Goal: Find specific page/section: Find specific page/section

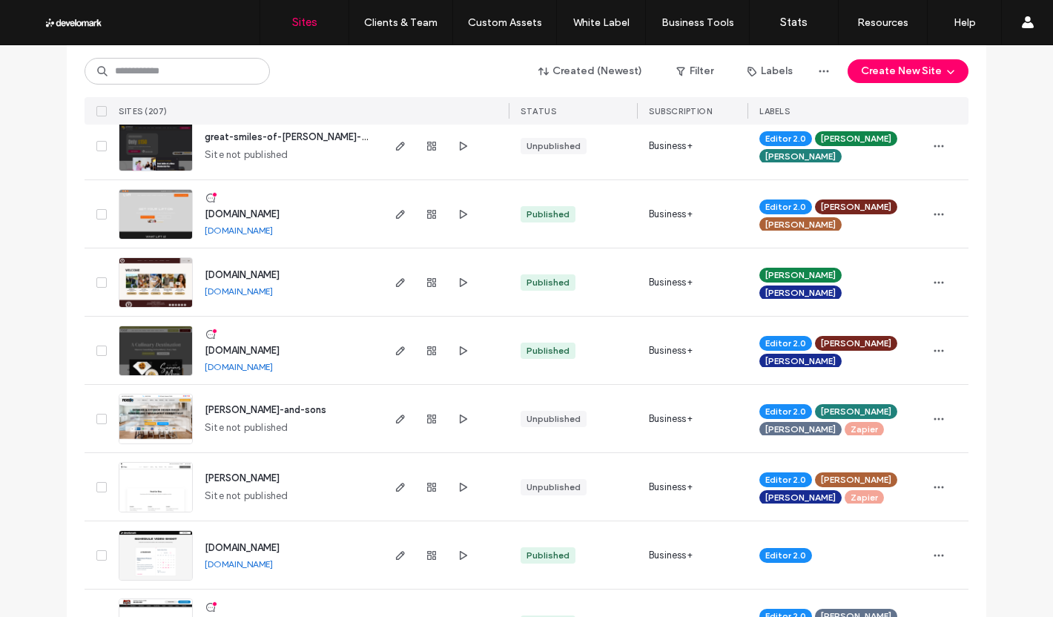
scroll to position [1038, 0]
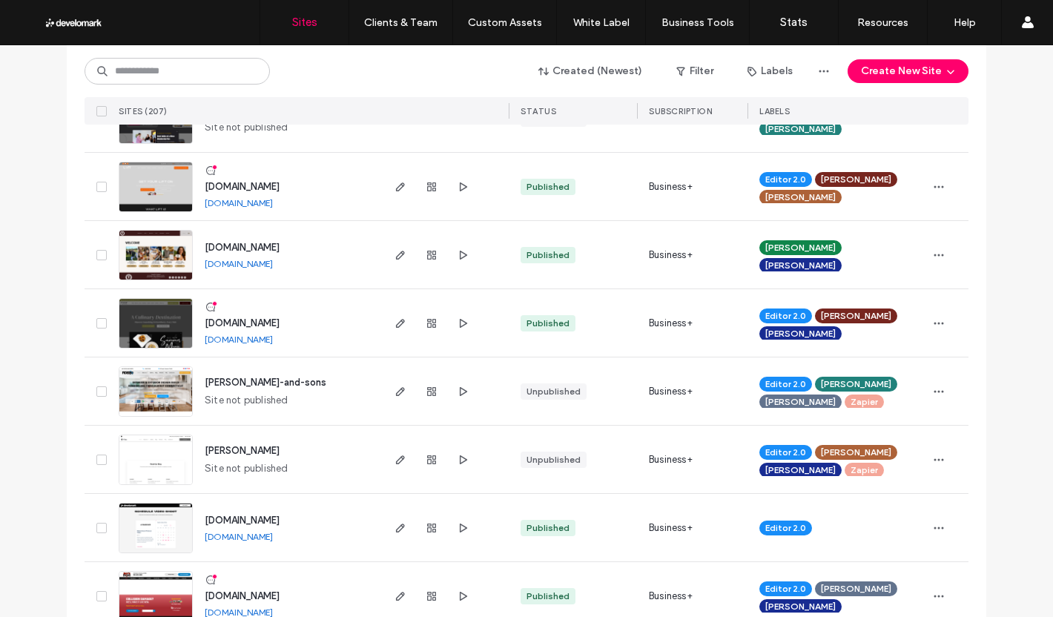
click at [255, 380] on span "john-fiderio-and-sons" at bounding box center [266, 382] width 122 height 11
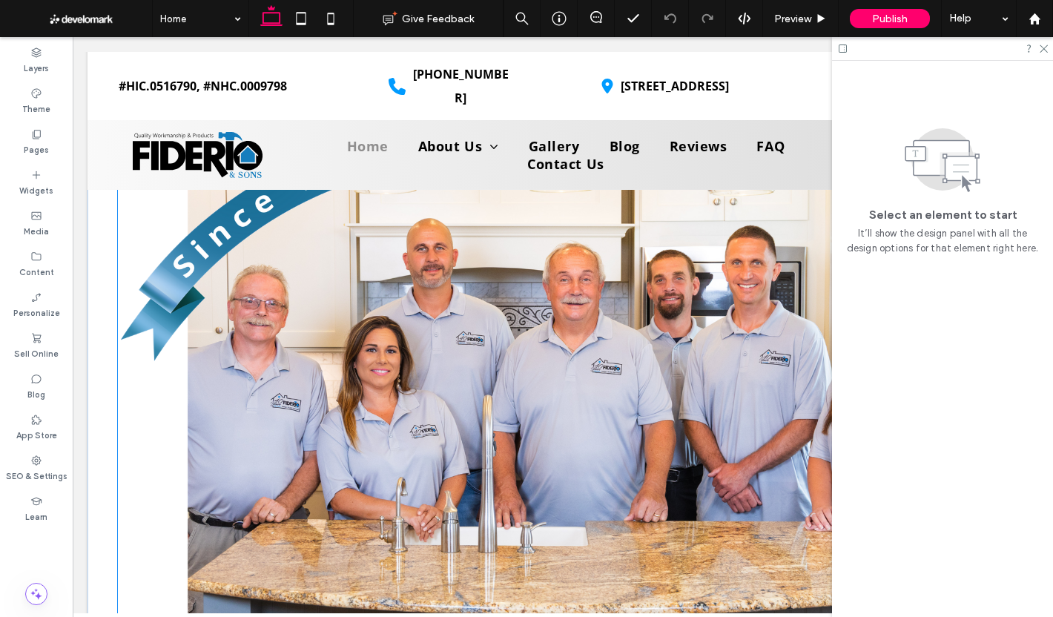
scroll to position [1038, 0]
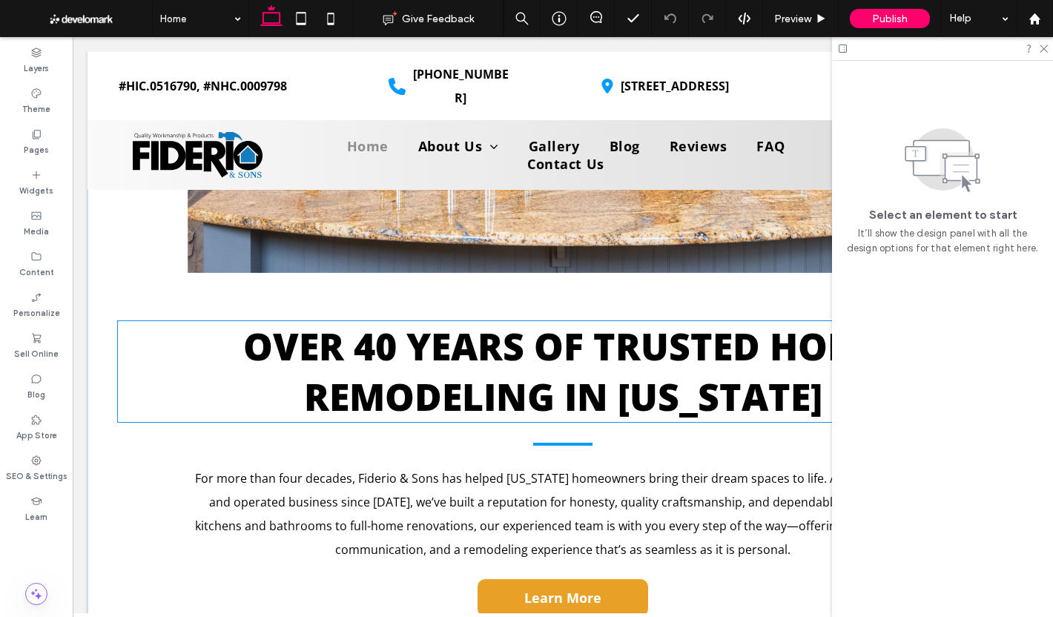
click at [447, 361] on span "OVER 40 YEARS OF TRUSTED HOME REMODELING IN [US_STATE]" at bounding box center [563, 371] width 640 height 101
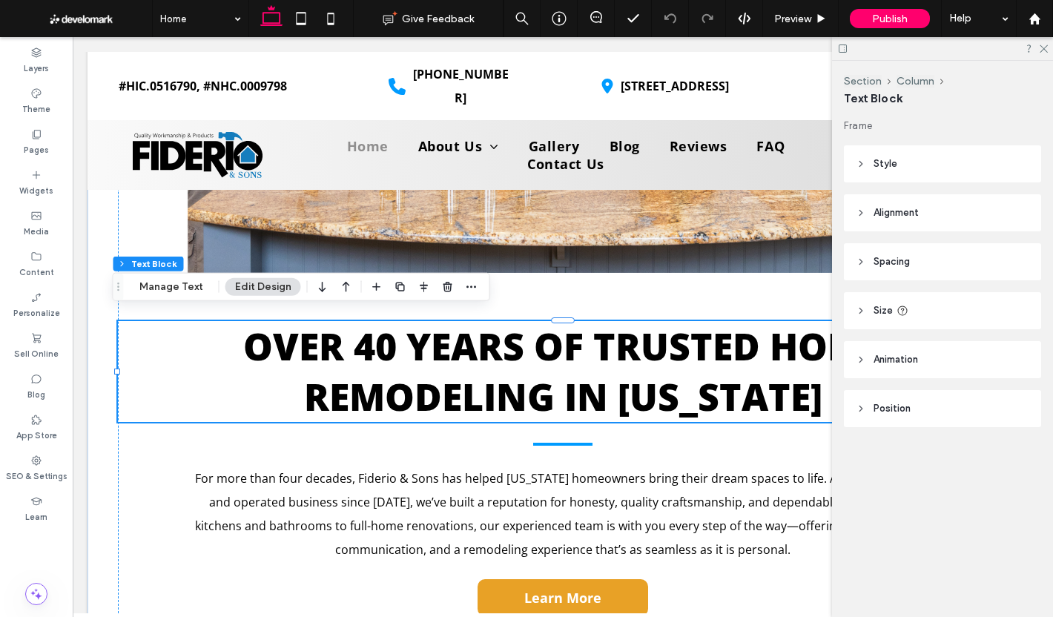
click at [447, 361] on span "OVER 40 YEARS OF TRUSTED HOME REMODELING IN [US_STATE]" at bounding box center [563, 371] width 640 height 101
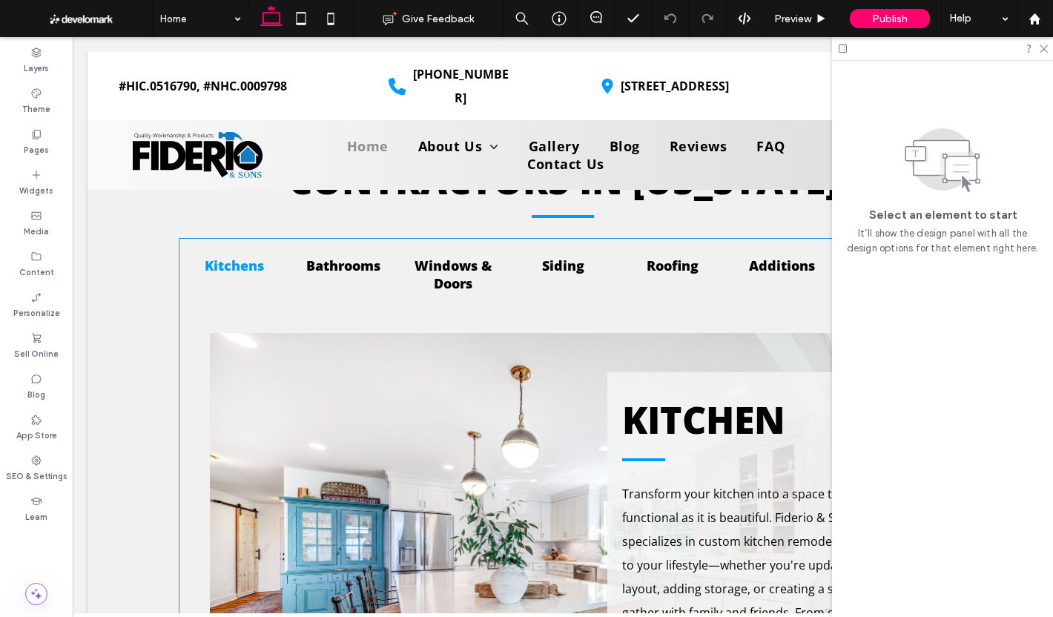
scroll to position [1557, 0]
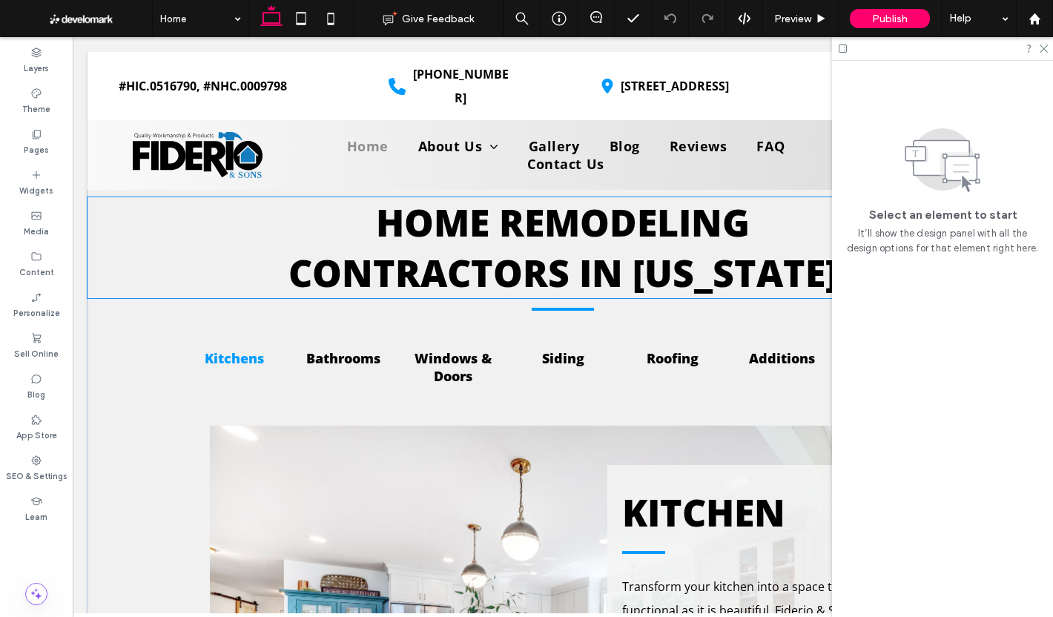
click at [492, 256] on span "CONTRACTORS IN [US_STATE]" at bounding box center [562, 273] width 549 height 50
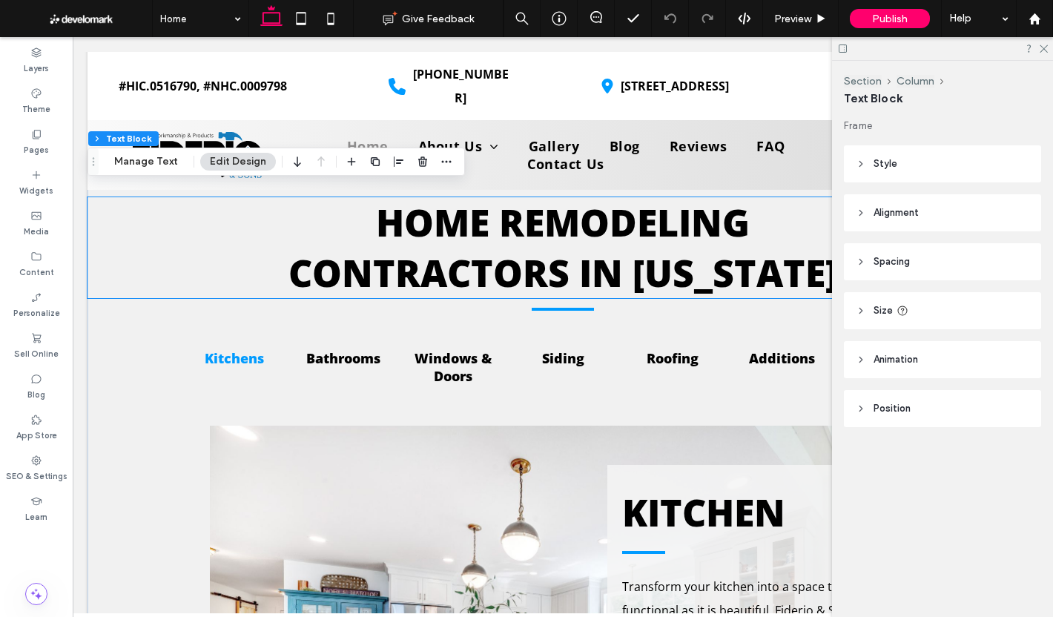
click at [492, 256] on span "CONTRACTORS IN [US_STATE]" at bounding box center [562, 273] width 549 height 50
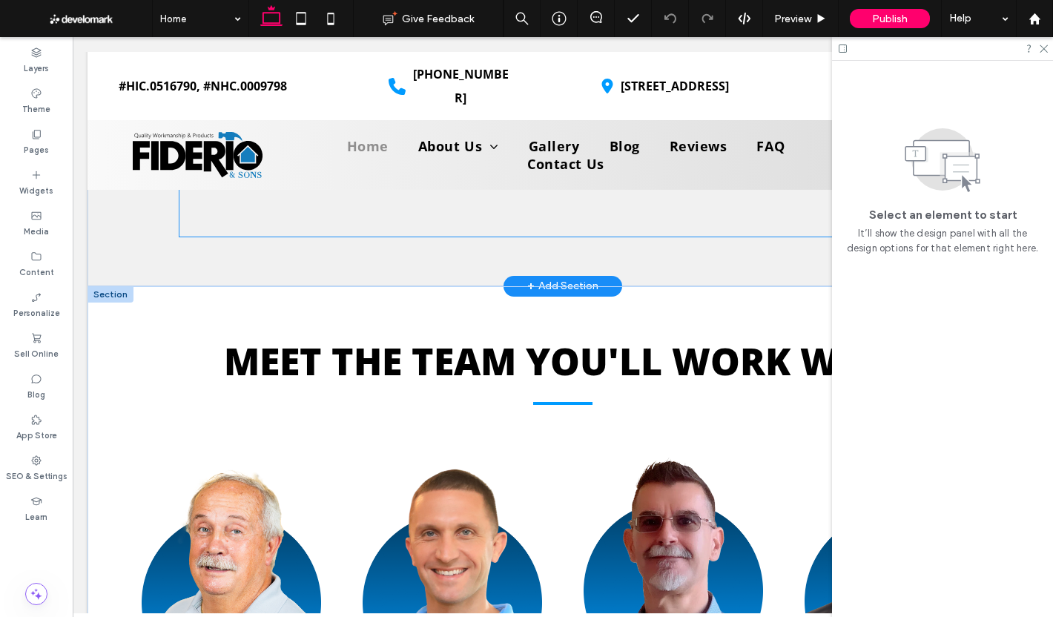
scroll to position [2299, 0]
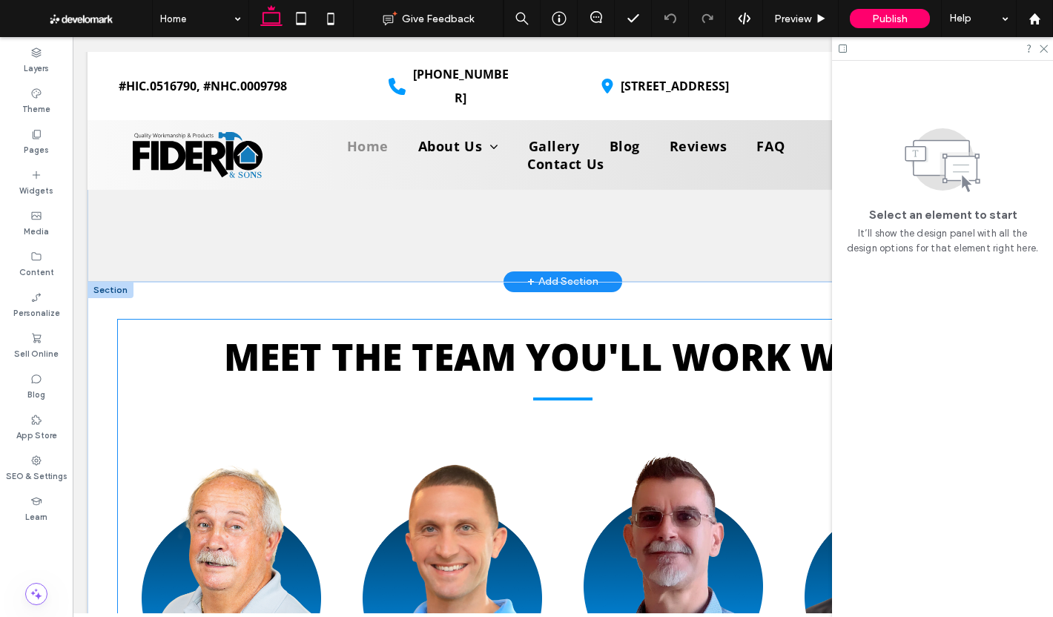
click at [488, 352] on span "MEET THE TEAM YOU'LL WORK WITH" at bounding box center [563, 356] width 678 height 50
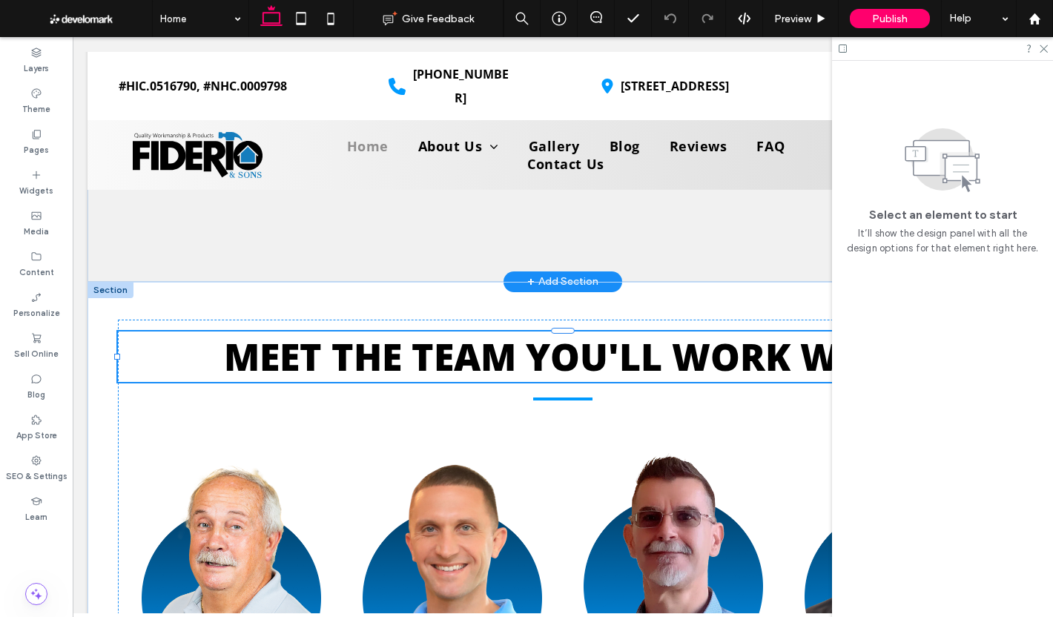
click at [488, 352] on span "MEET THE TEAM YOU'LL WORK WITH" at bounding box center [563, 356] width 678 height 50
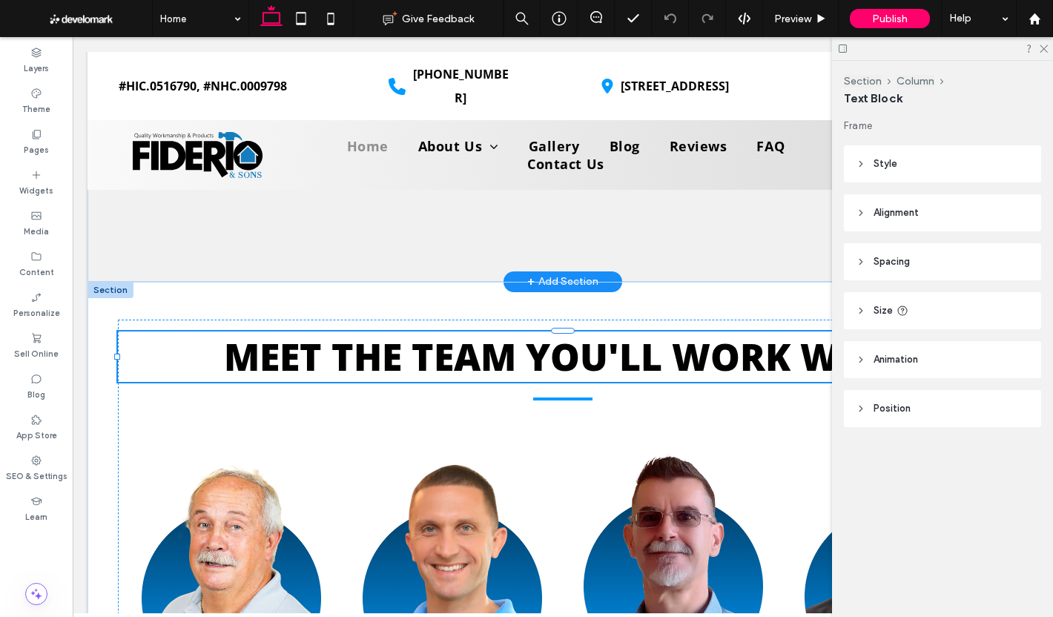
type input "*********"
type input "**"
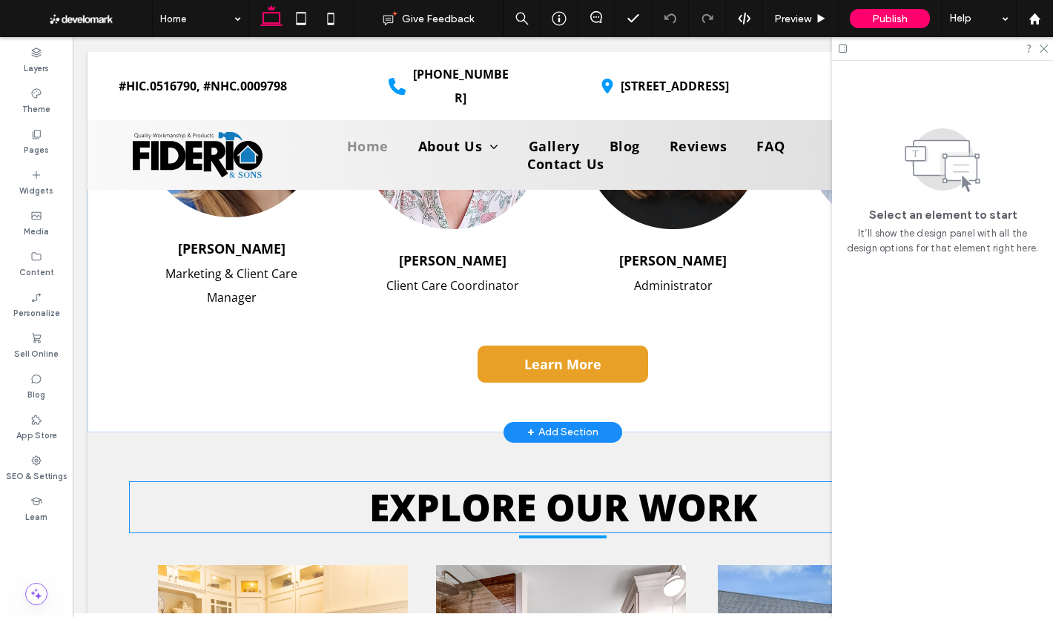
scroll to position [3708, 0]
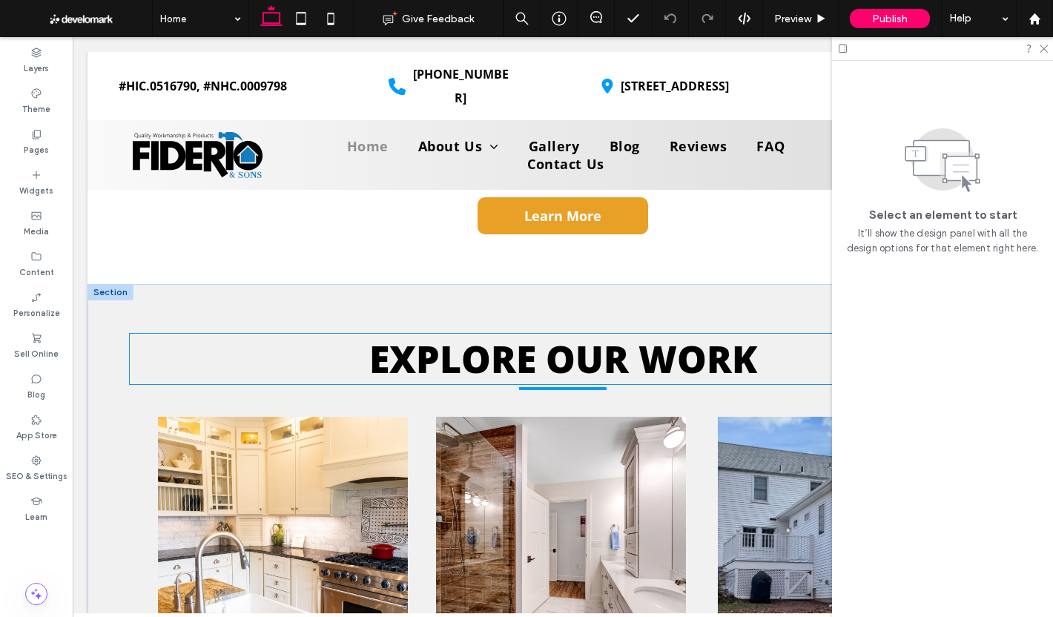
click at [485, 342] on span "EXPLORE OUR WORK" at bounding box center [563, 359] width 388 height 50
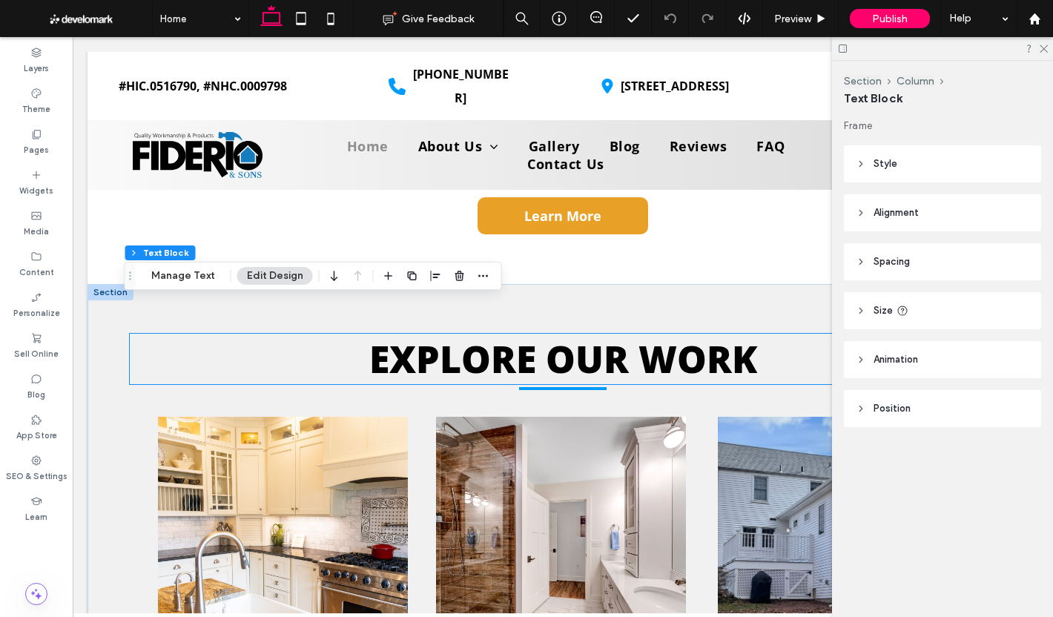
click at [485, 342] on span "EXPLORE OUR WORK" at bounding box center [563, 359] width 388 height 50
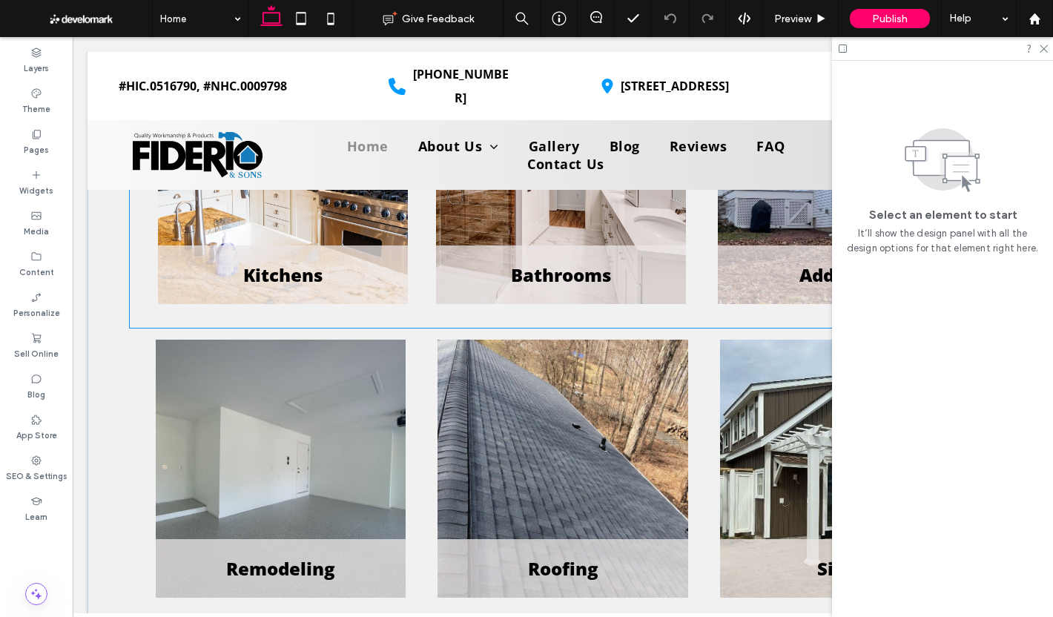
scroll to position [4375, 0]
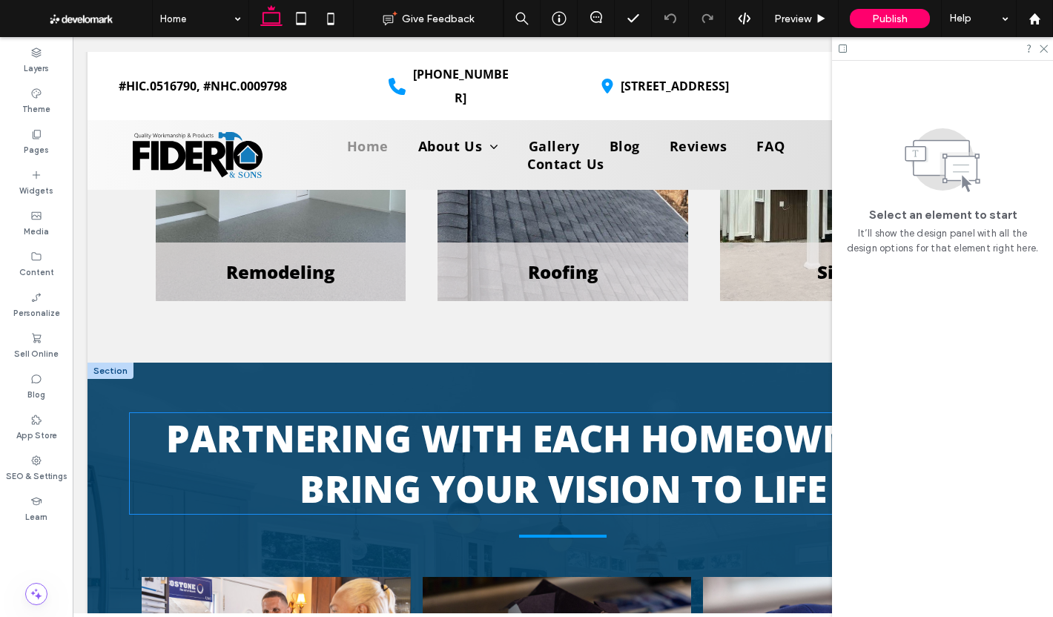
click at [475, 413] on span "PARTNERING WITH EACH HOMEOWNER TO" at bounding box center [563, 438] width 794 height 50
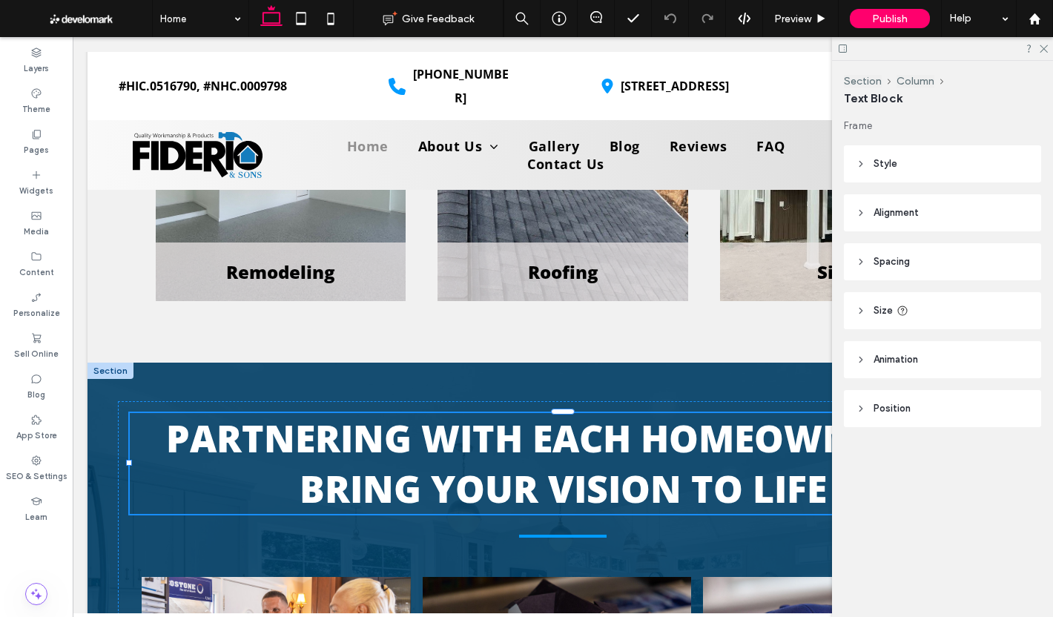
click at [475, 413] on div "PARTNERING WITH EACH HOMEOWNER TO BRING YOUR VISION TO LIFE" at bounding box center [563, 463] width 866 height 101
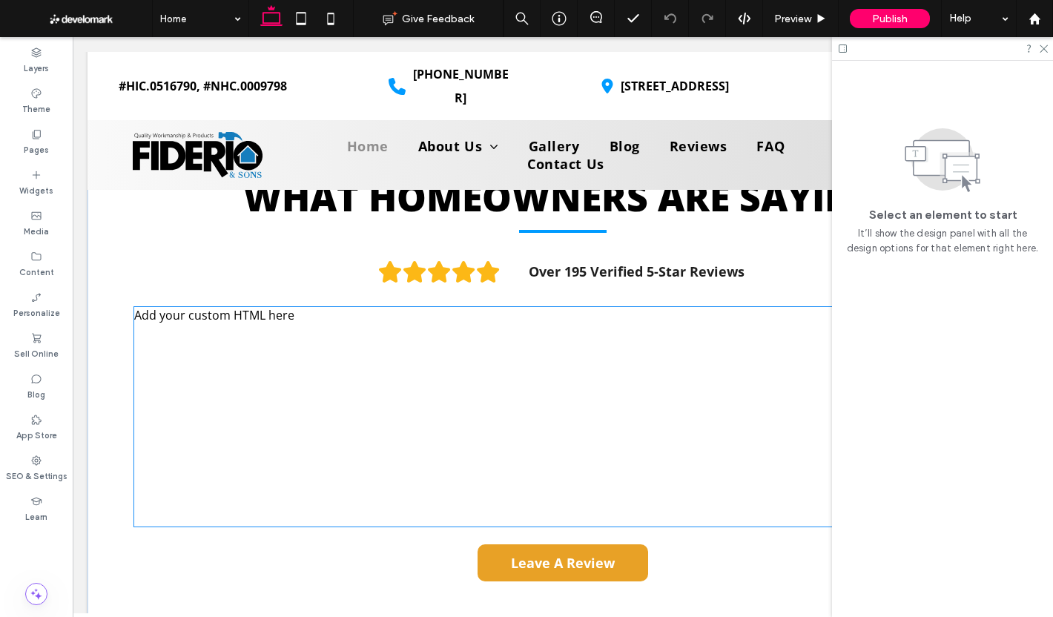
scroll to position [5117, 0]
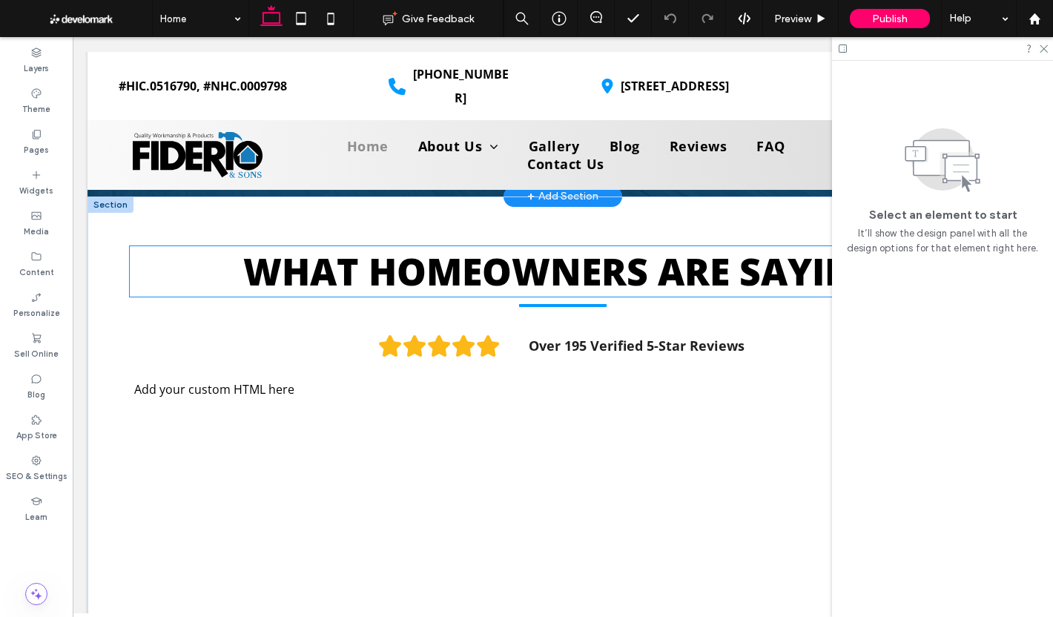
click at [417, 247] on span "WHAT HOMEOWNERS ARE SAYING" at bounding box center [563, 271] width 640 height 50
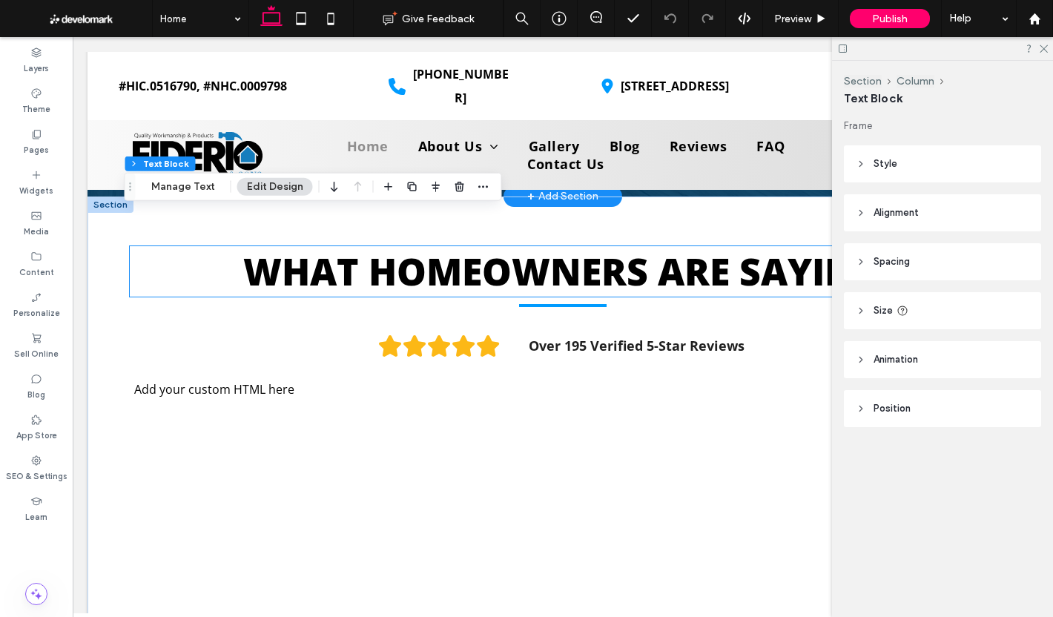
click at [417, 247] on span "WHAT HOMEOWNERS ARE SAYING" at bounding box center [563, 271] width 640 height 50
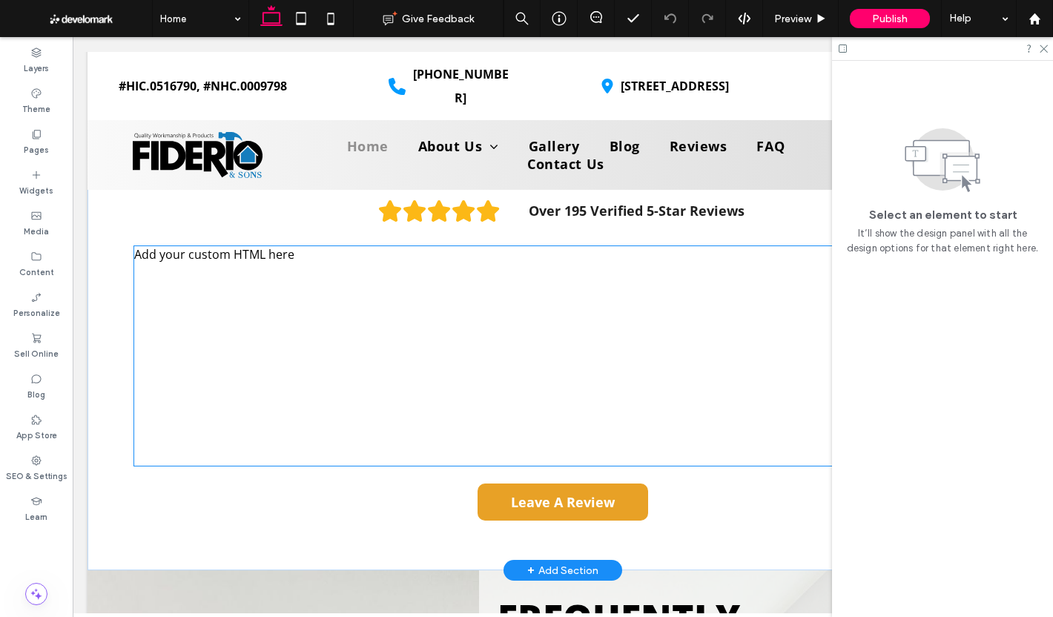
scroll to position [5488, 0]
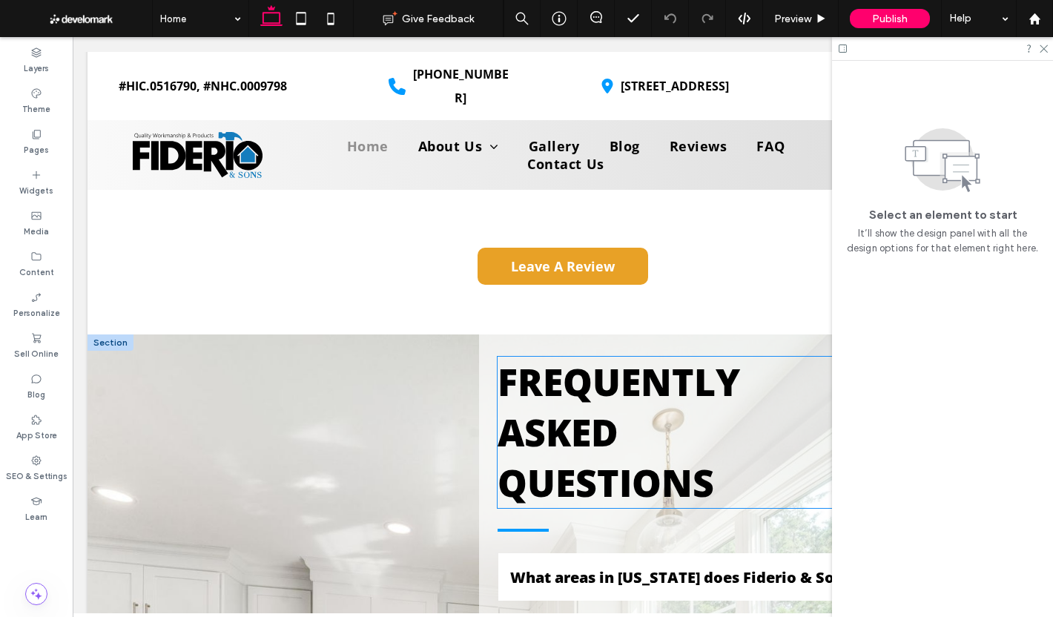
click at [550, 368] on span "FREQUENTLY ASKED QUESTIONS" at bounding box center [619, 432] width 242 height 151
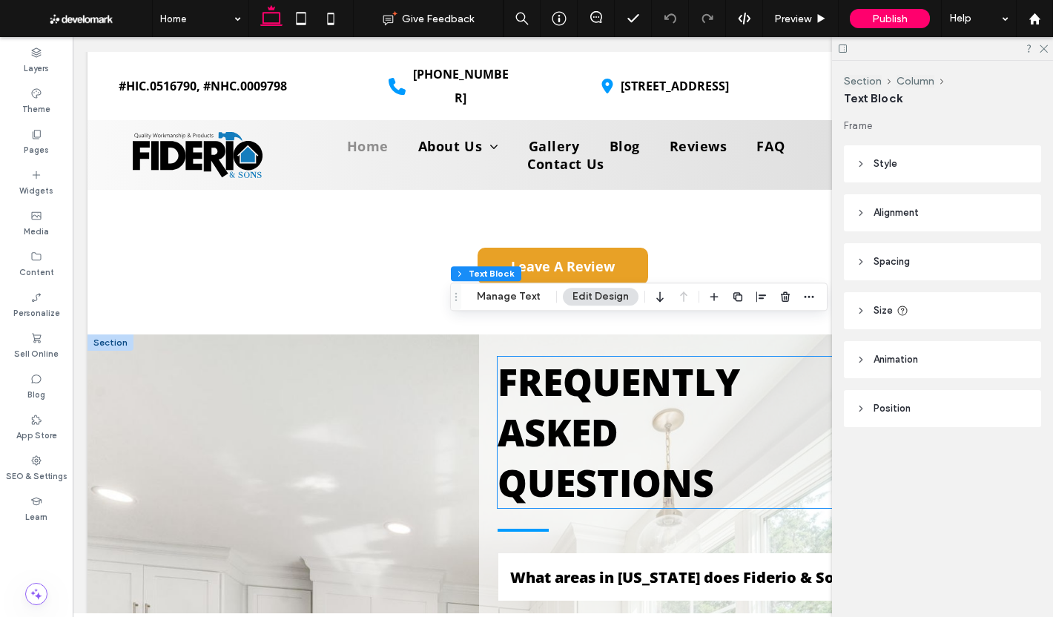
click at [550, 368] on span "FREQUENTLY ASKED QUESTIONS" at bounding box center [619, 432] width 242 height 151
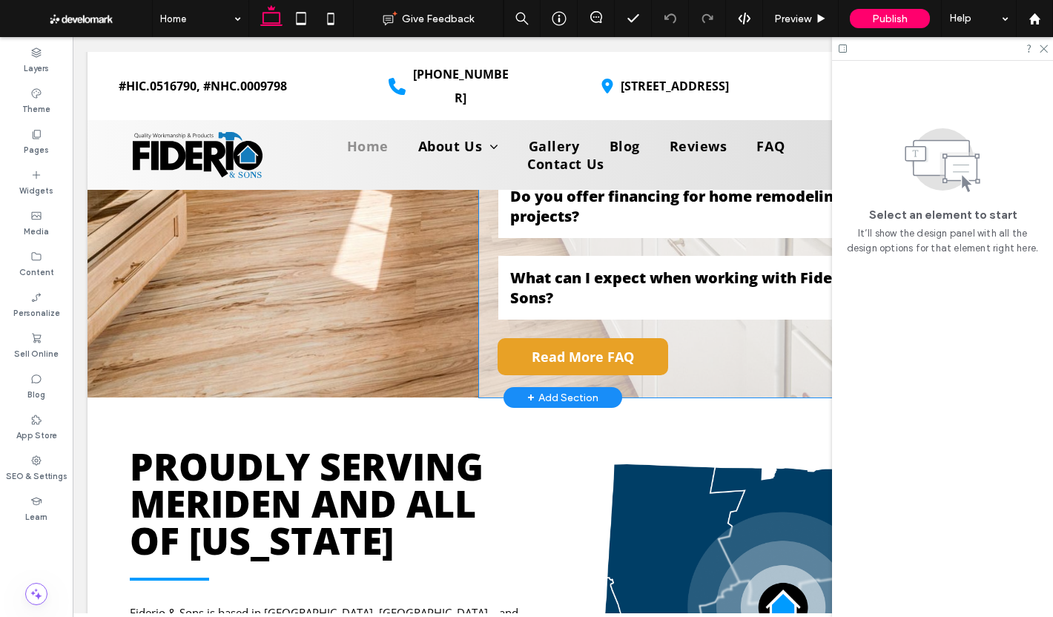
scroll to position [6378, 0]
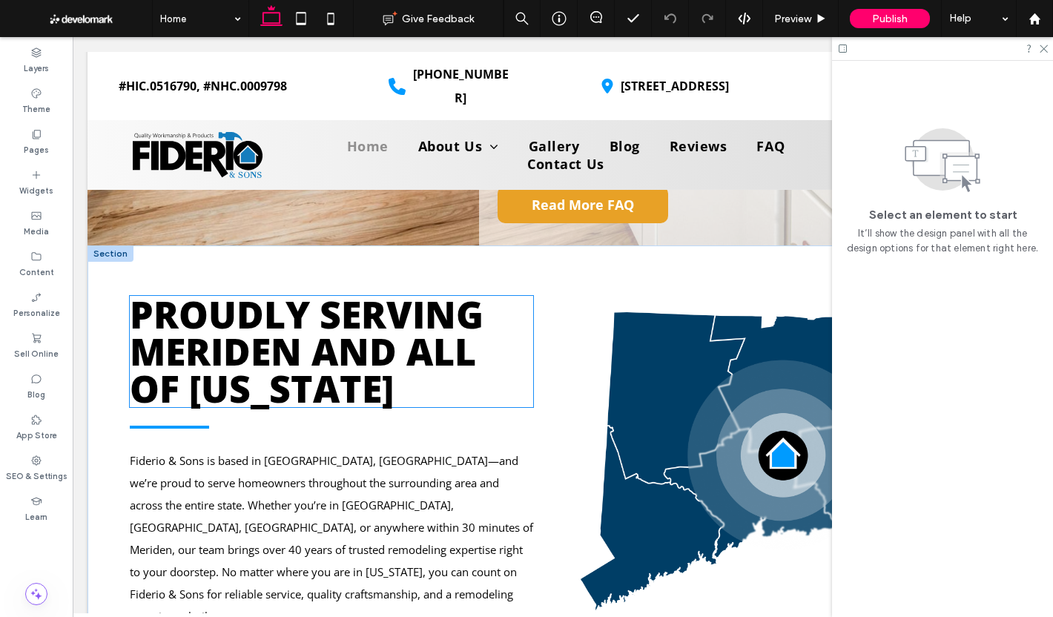
click at [366, 330] on span "MERIDEN AND ALL OF [US_STATE]" at bounding box center [303, 370] width 346 height 88
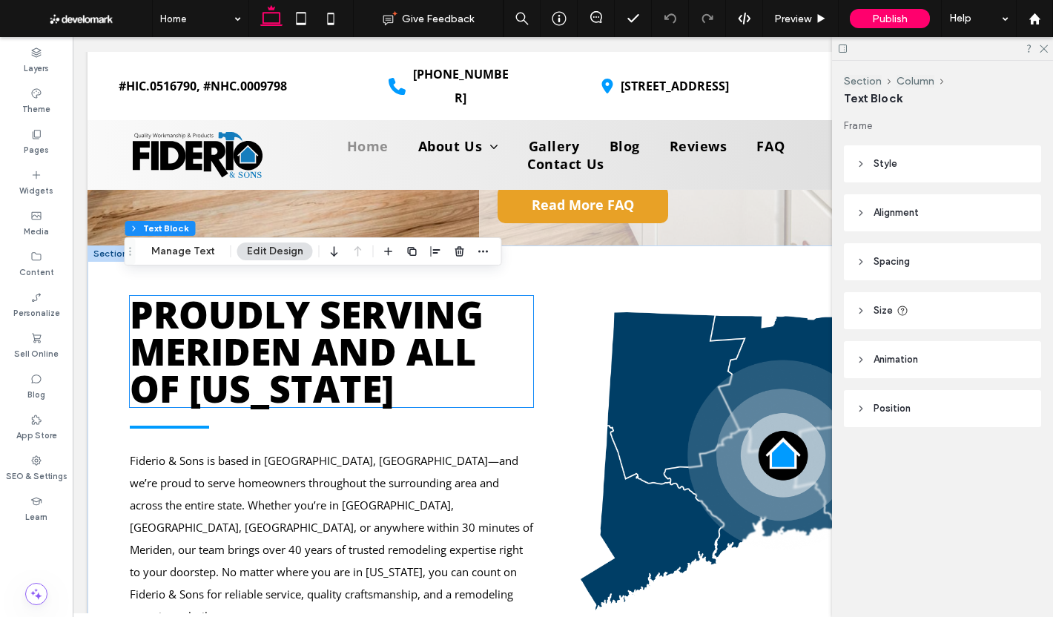
click at [366, 330] on span "MERIDEN AND ALL OF [US_STATE]" at bounding box center [303, 370] width 346 height 88
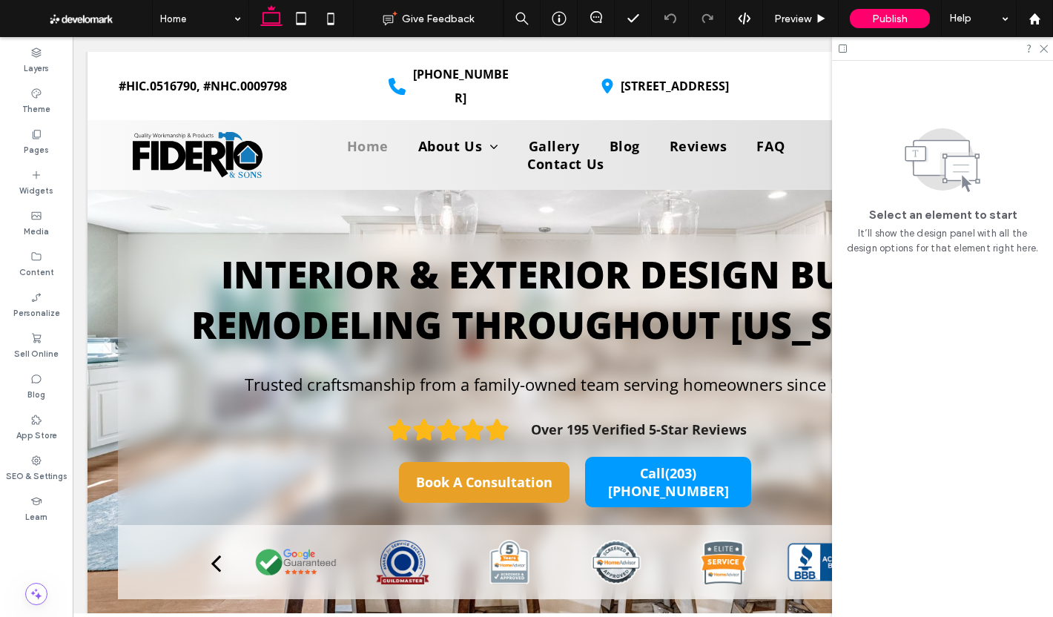
scroll to position [0, 0]
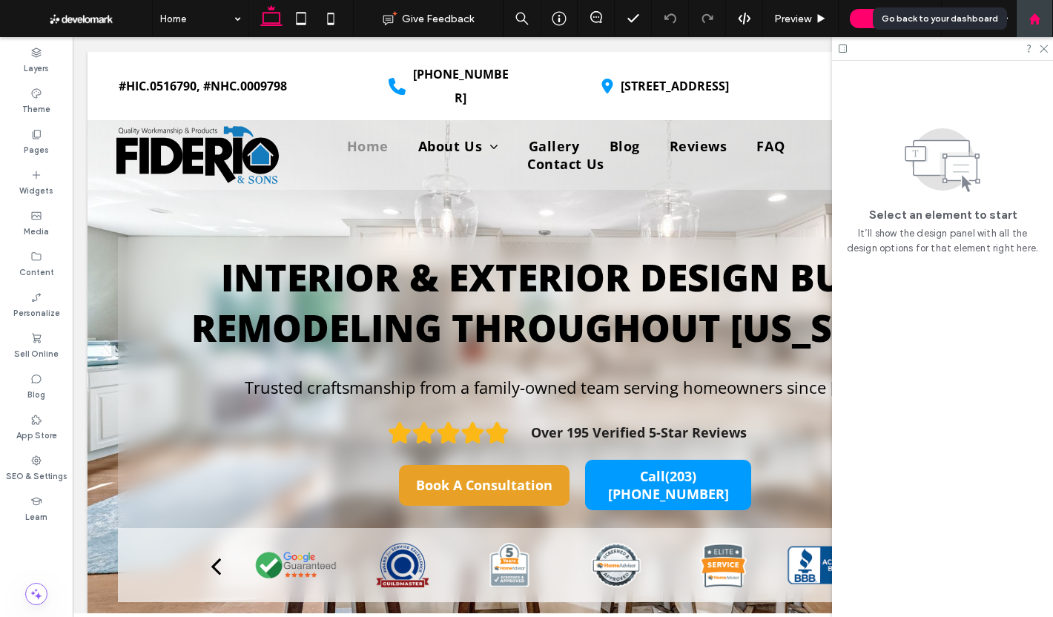
click at [1033, 16] on use at bounding box center [1034, 18] width 11 height 11
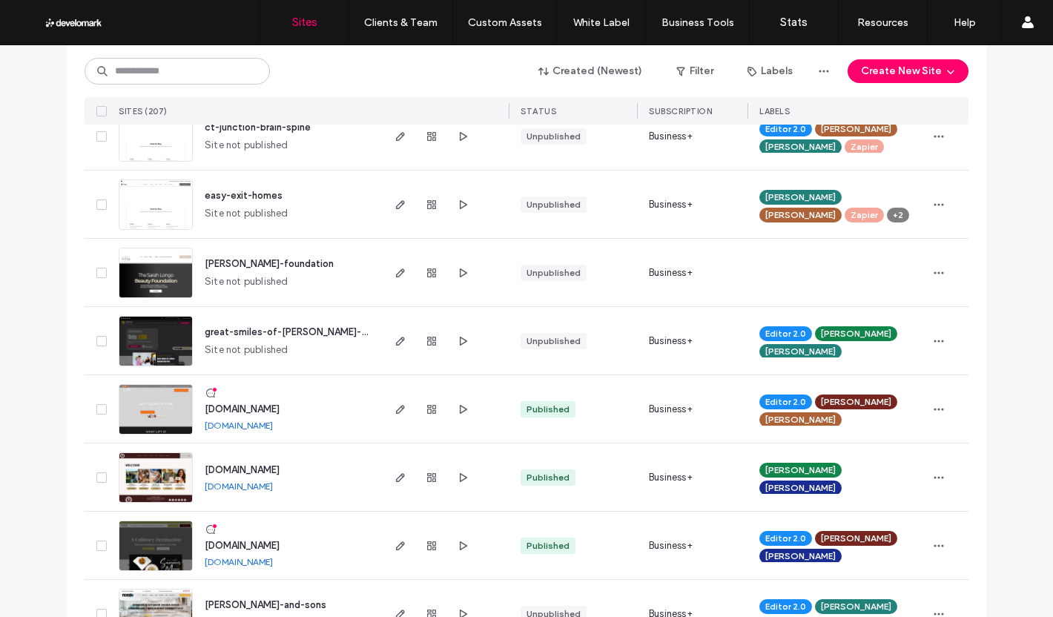
scroll to position [964, 0]
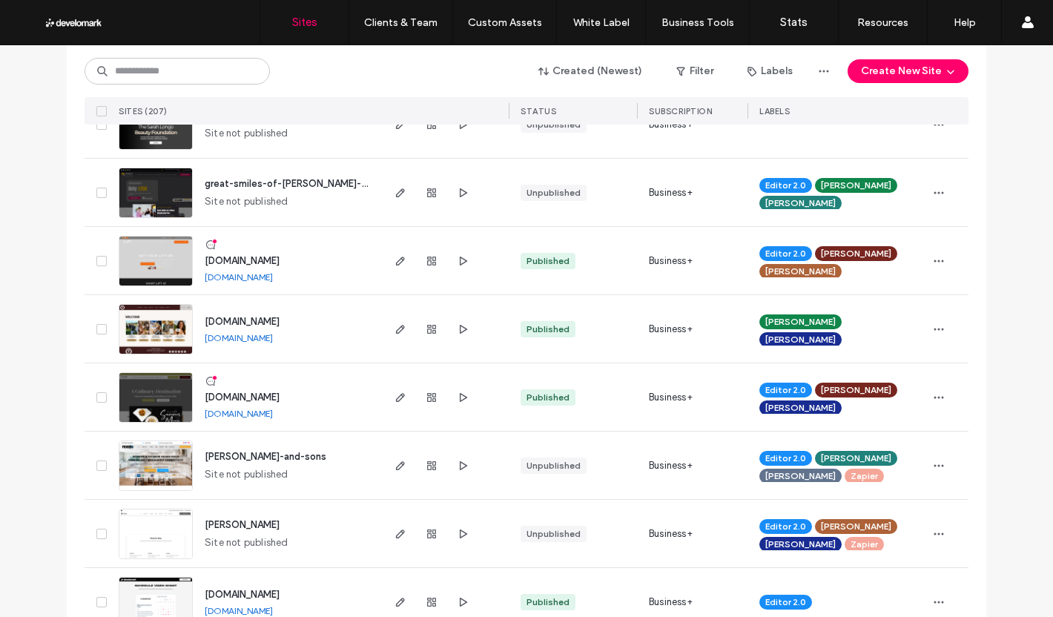
click at [252, 454] on span "john-fiderio-and-sons" at bounding box center [266, 456] width 122 height 11
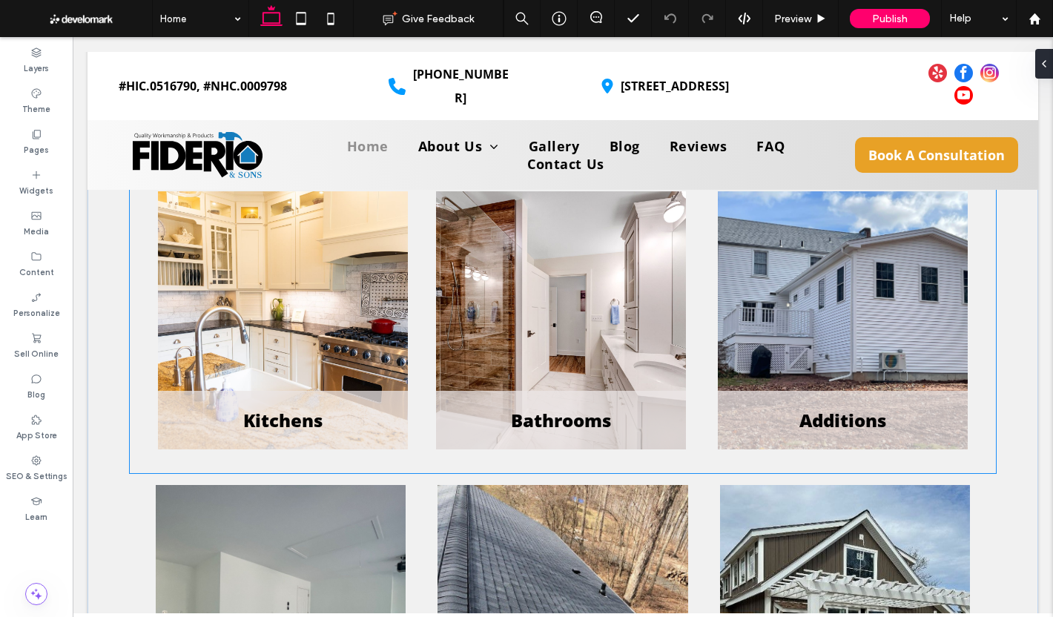
scroll to position [3930, 0]
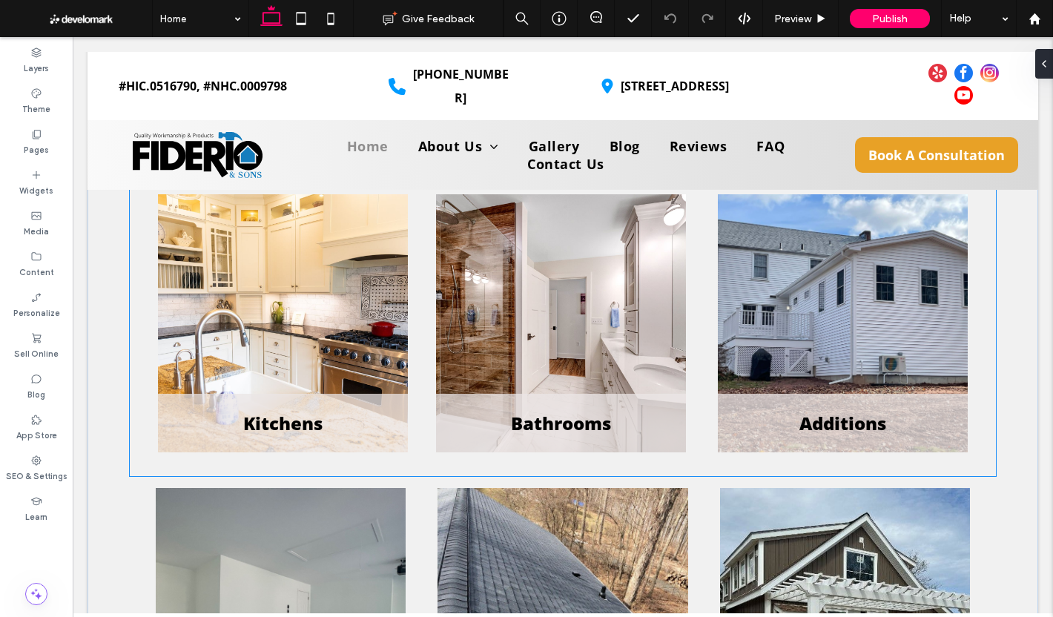
click at [505, 278] on div "Bathrooms" at bounding box center [561, 323] width 250 height 258
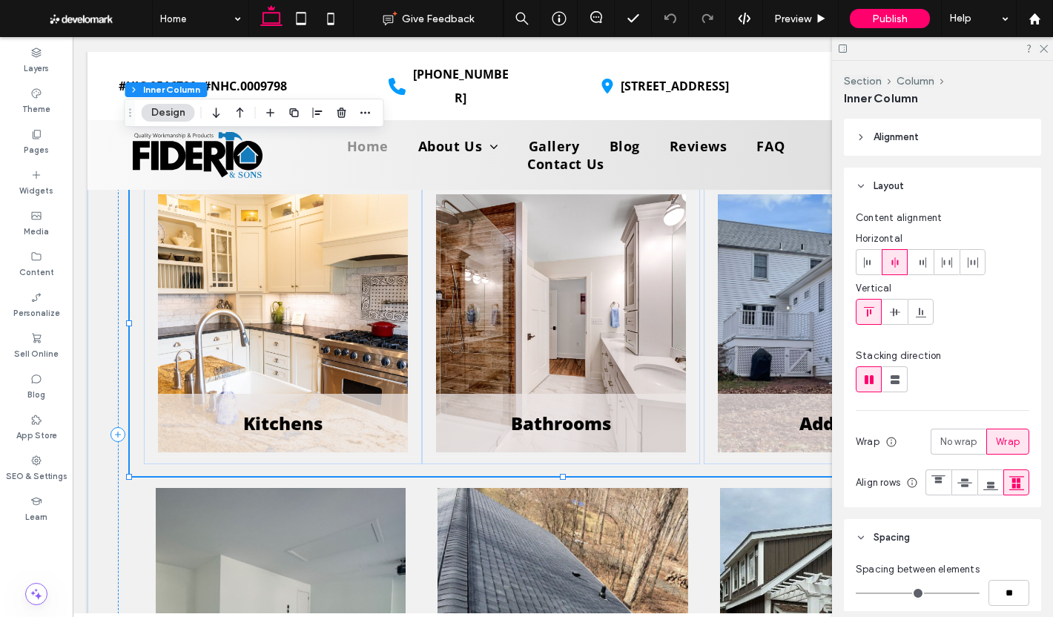
click at [505, 278] on div "Bathrooms" at bounding box center [561, 323] width 250 height 258
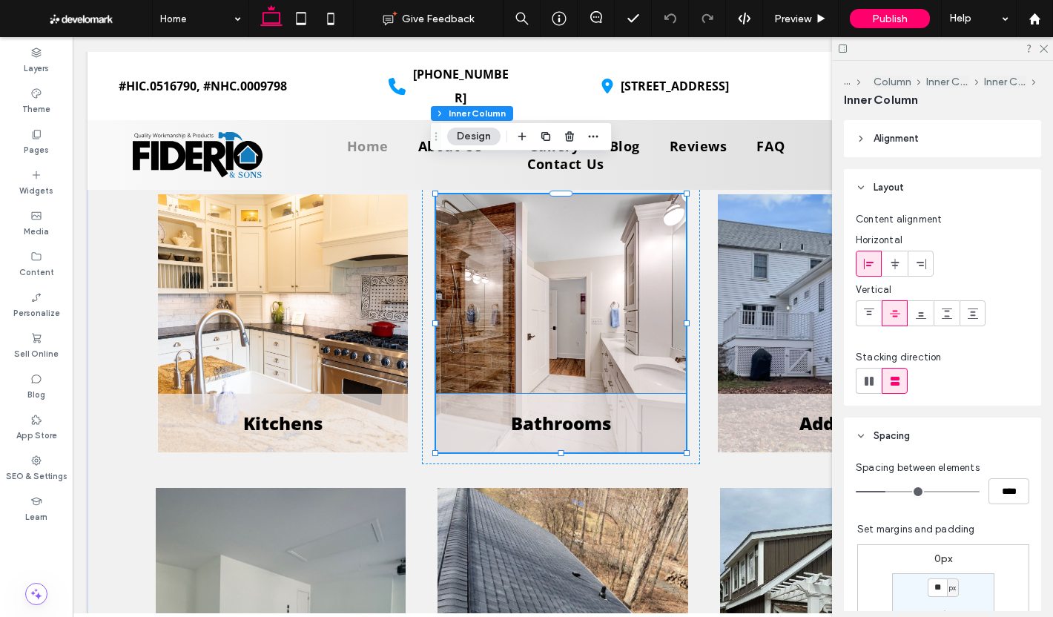
click at [535, 411] on span "Bathrooms" at bounding box center [561, 423] width 100 height 24
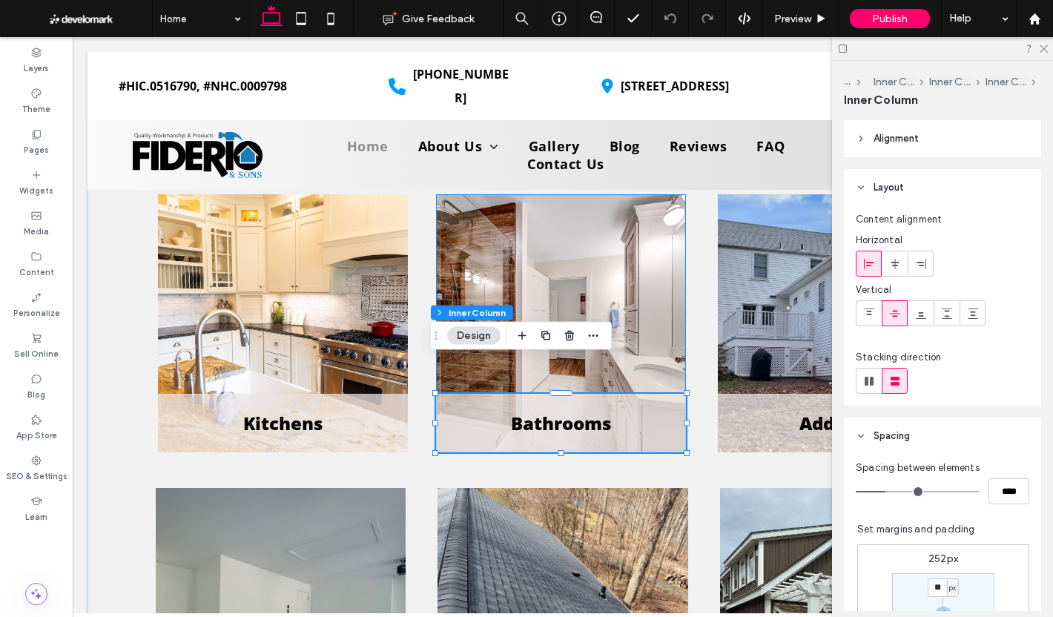
click at [583, 296] on div "Bathrooms" at bounding box center [561, 323] width 250 height 258
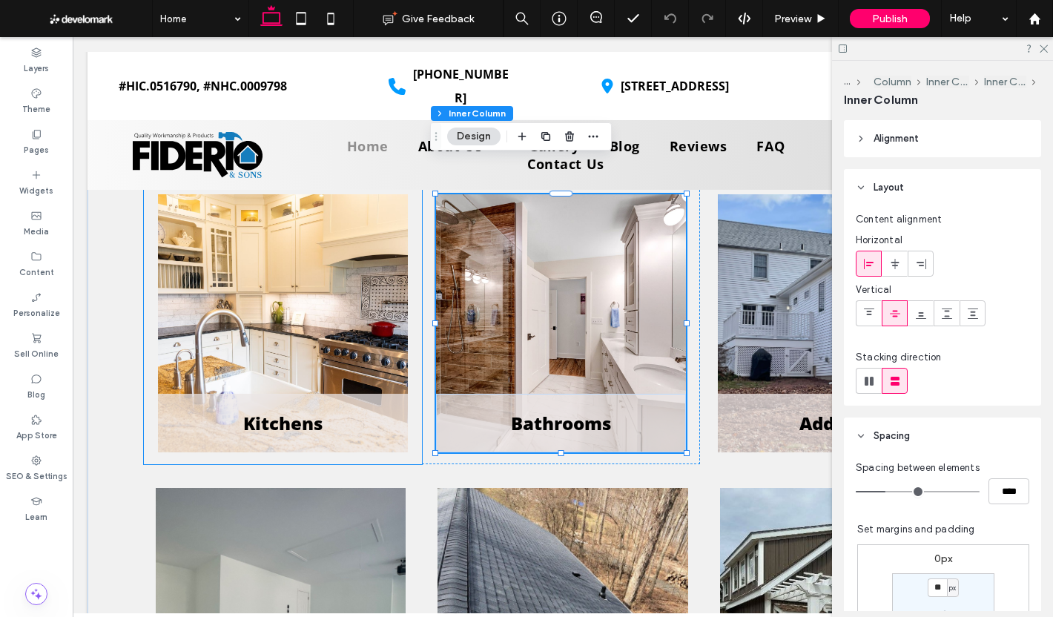
click at [301, 273] on div "Kitchens" at bounding box center [283, 323] width 250 height 258
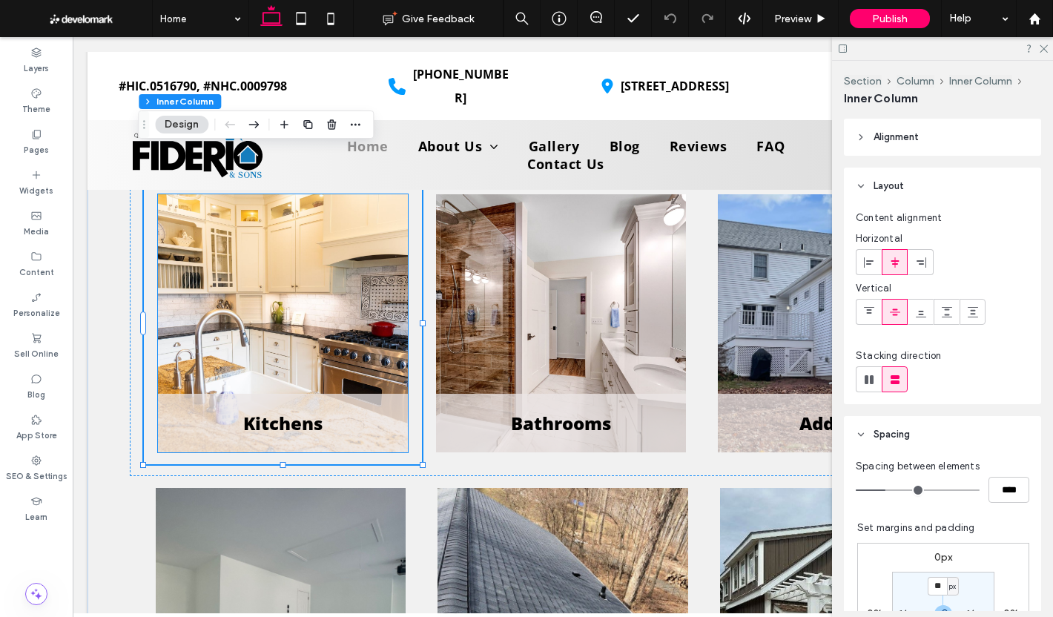
click at [346, 327] on div "Kitchens" at bounding box center [283, 323] width 250 height 258
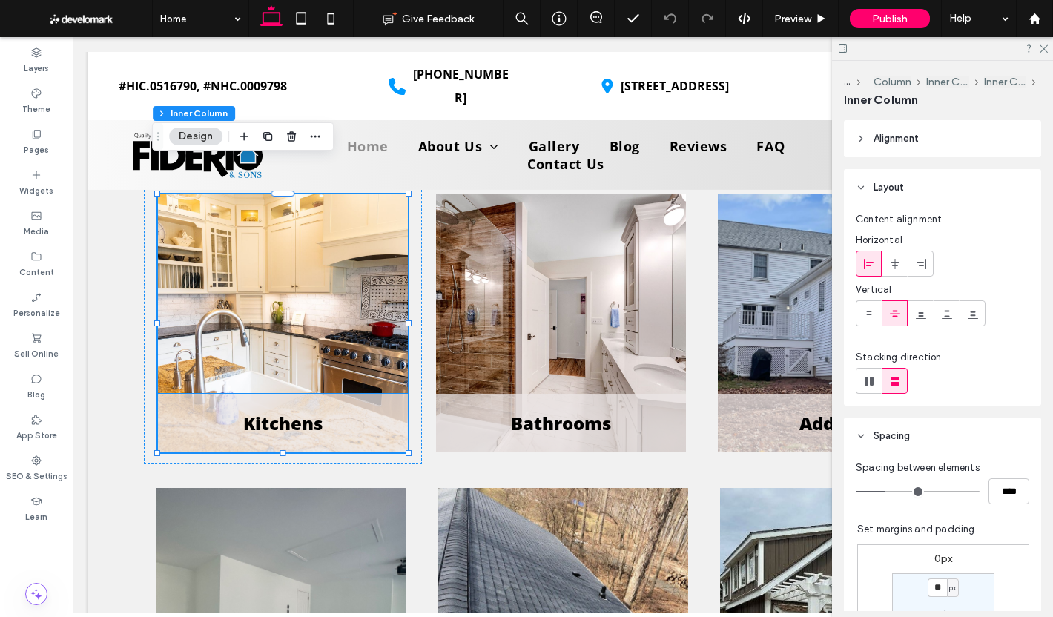
click at [347, 411] on h5 "Kitchens" at bounding box center [283, 423] width 226 height 24
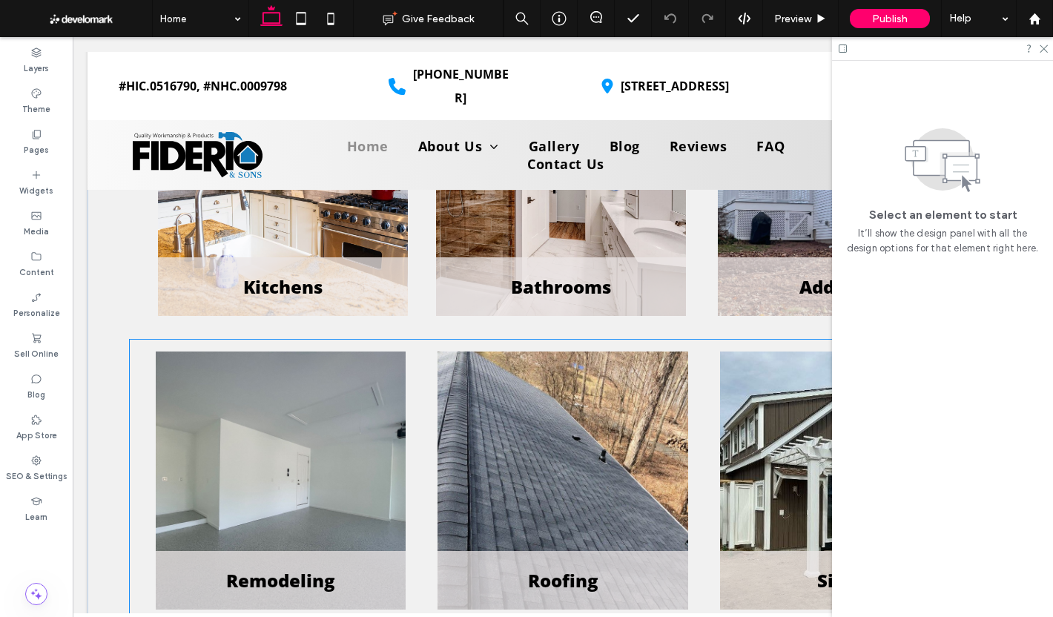
scroll to position [4153, 0]
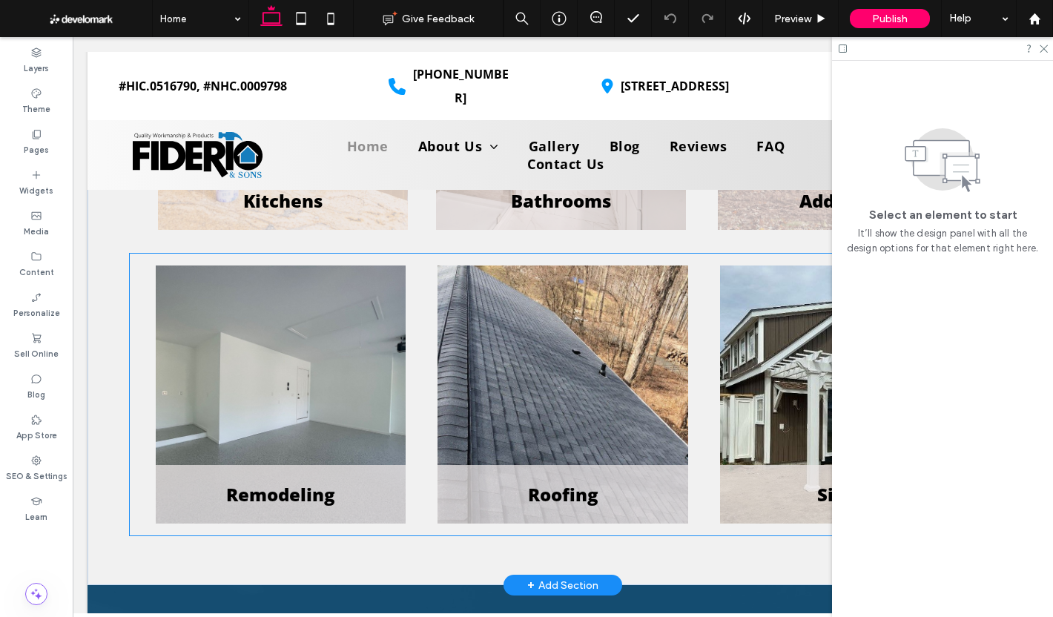
click at [634, 364] on div "Roofing" at bounding box center [563, 394] width 250 height 258
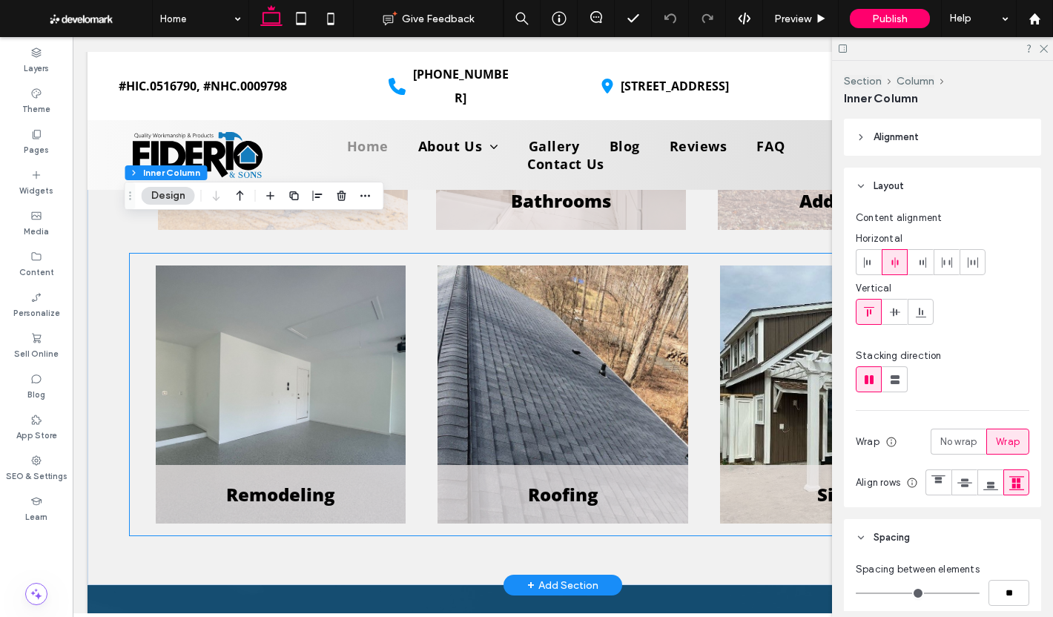
click at [634, 364] on div "Roofing" at bounding box center [563, 394] width 250 height 258
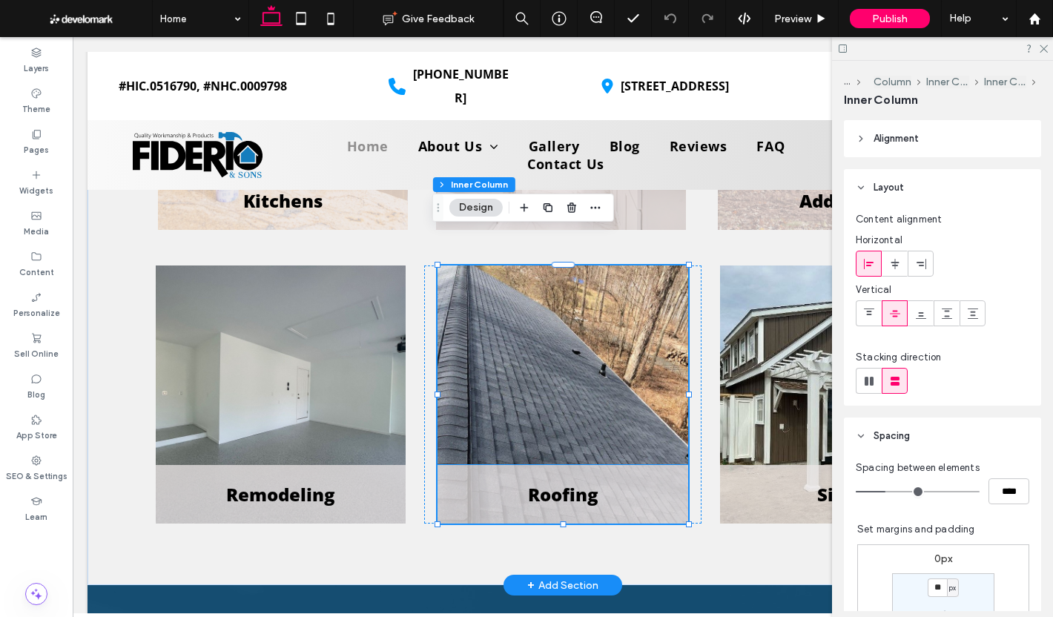
click at [638, 482] on h5 "Roofing" at bounding box center [562, 494] width 226 height 24
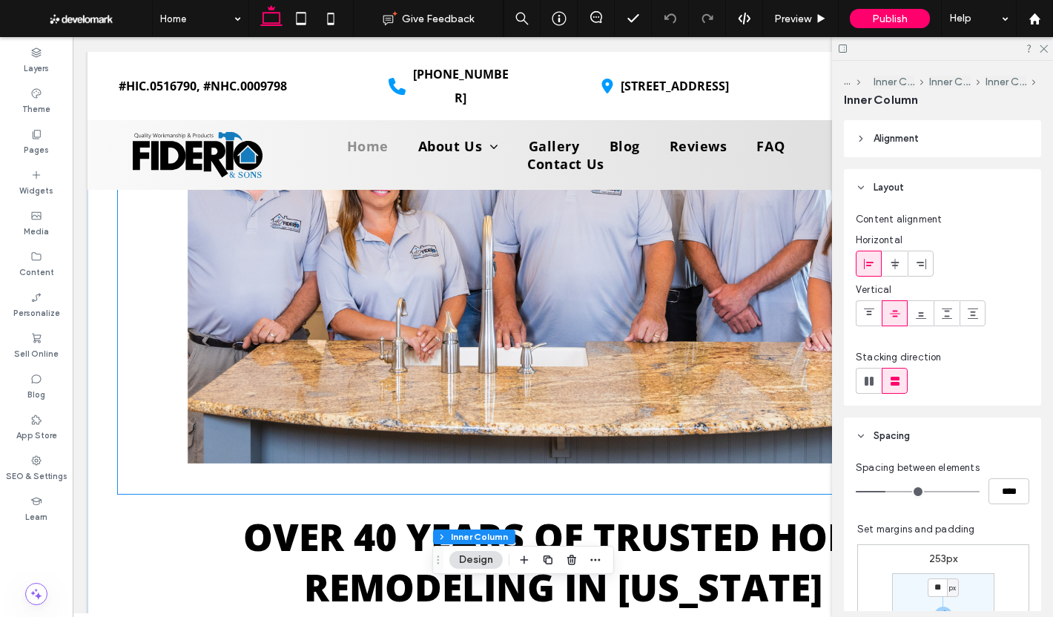
scroll to position [1038, 0]
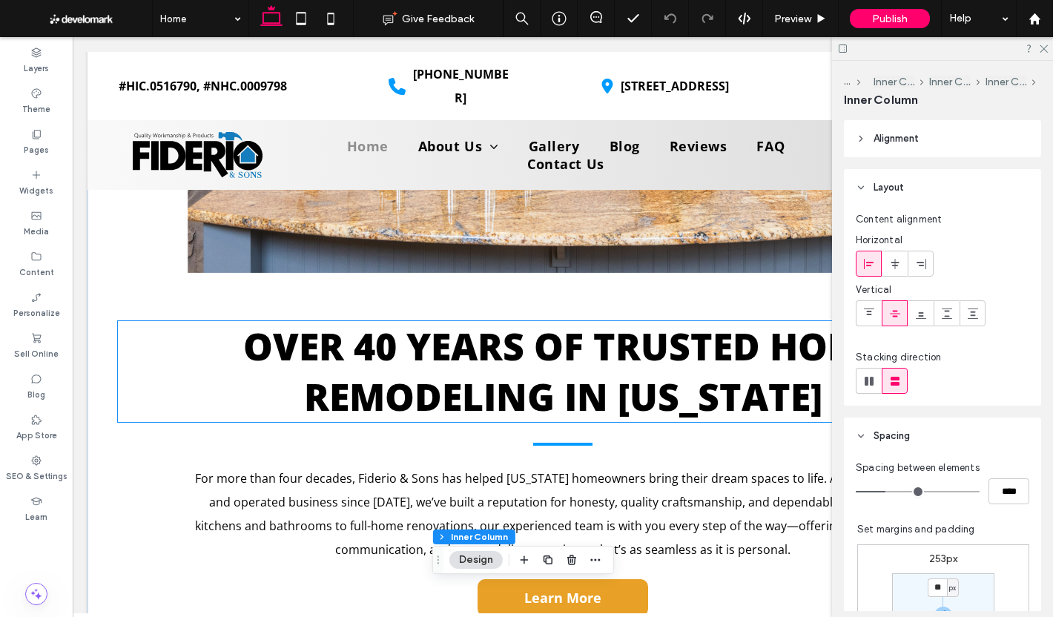
click at [470, 357] on span "OVER 40 YEARS OF TRUSTED HOME REMODELING IN [US_STATE]" at bounding box center [563, 371] width 640 height 101
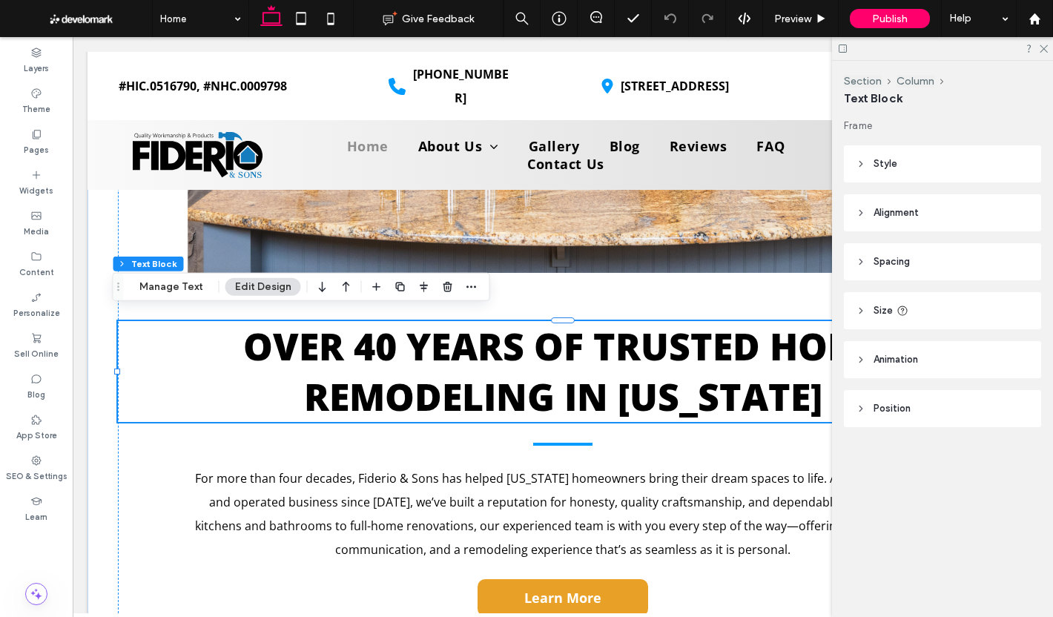
click at [470, 357] on div "OVER 40 YEARS OF TRUSTED HOME REMODELING IN [US_STATE]" at bounding box center [563, 371] width 890 height 101
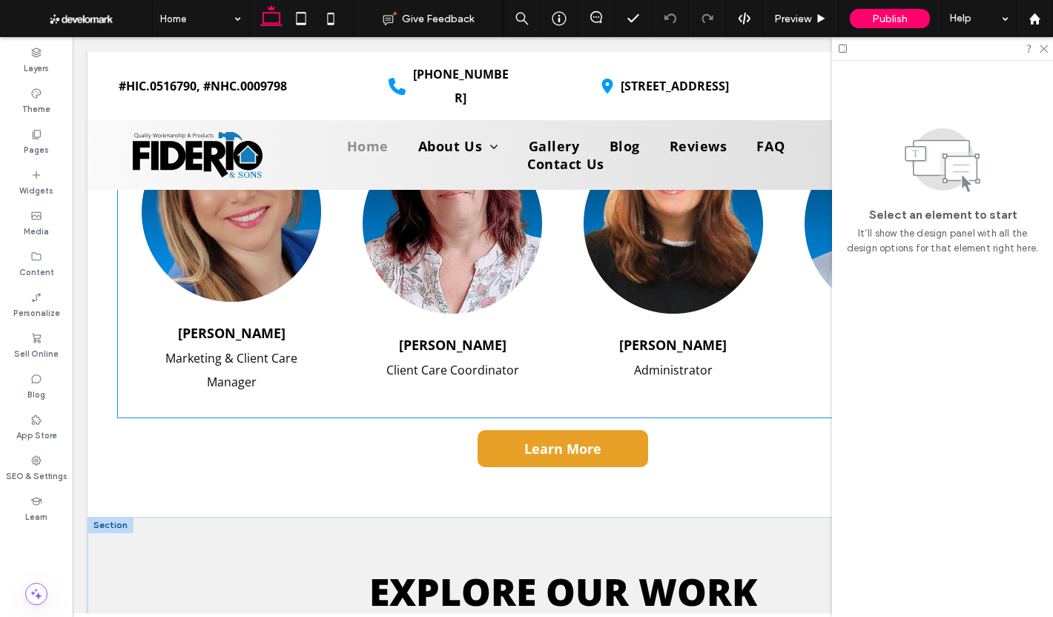
scroll to position [3856, 0]
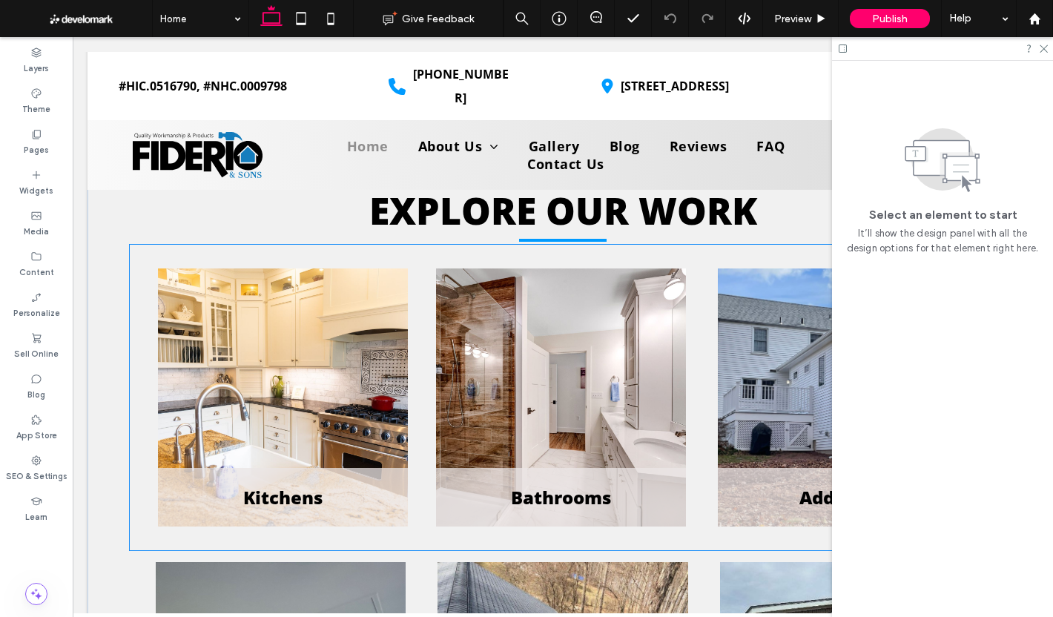
click at [569, 374] on div "Bathrooms" at bounding box center [561, 397] width 250 height 258
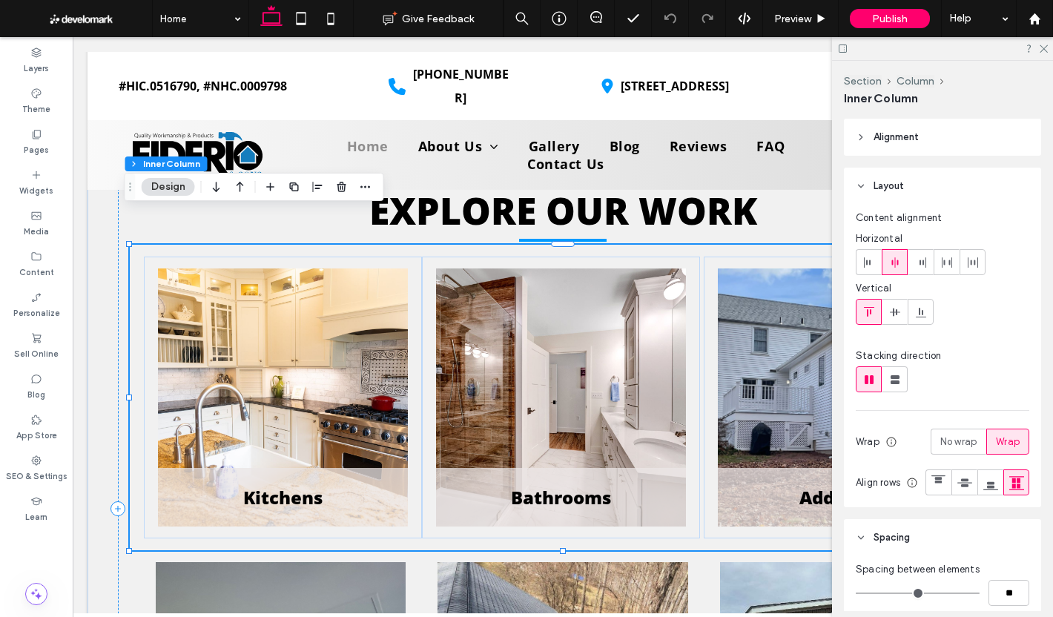
click at [569, 374] on div "Bathrooms" at bounding box center [561, 397] width 250 height 258
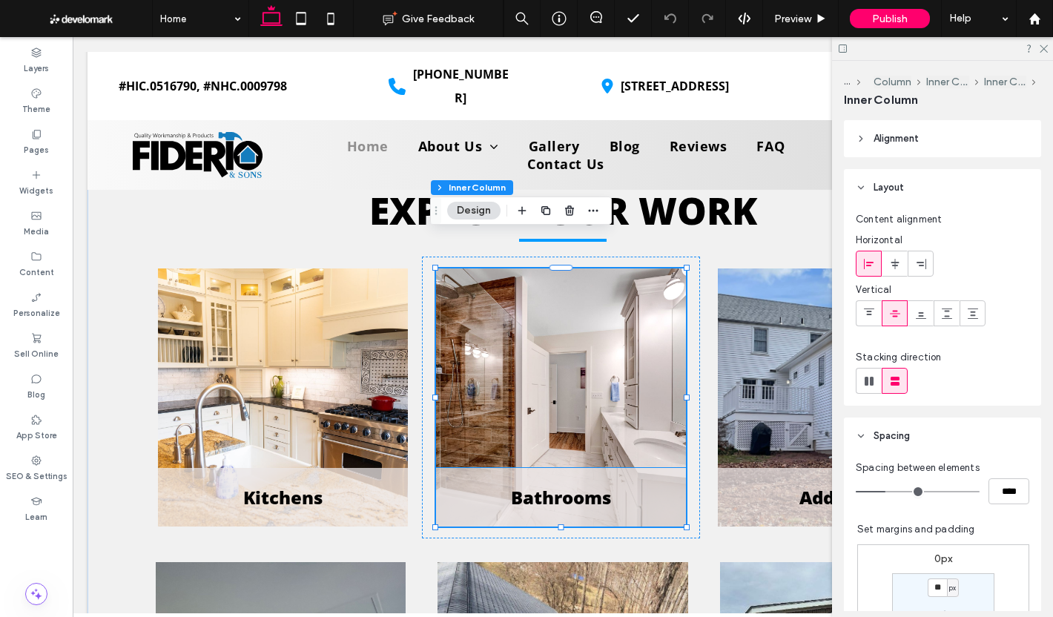
click at [653, 468] on div "Bathrooms" at bounding box center [561, 497] width 250 height 59
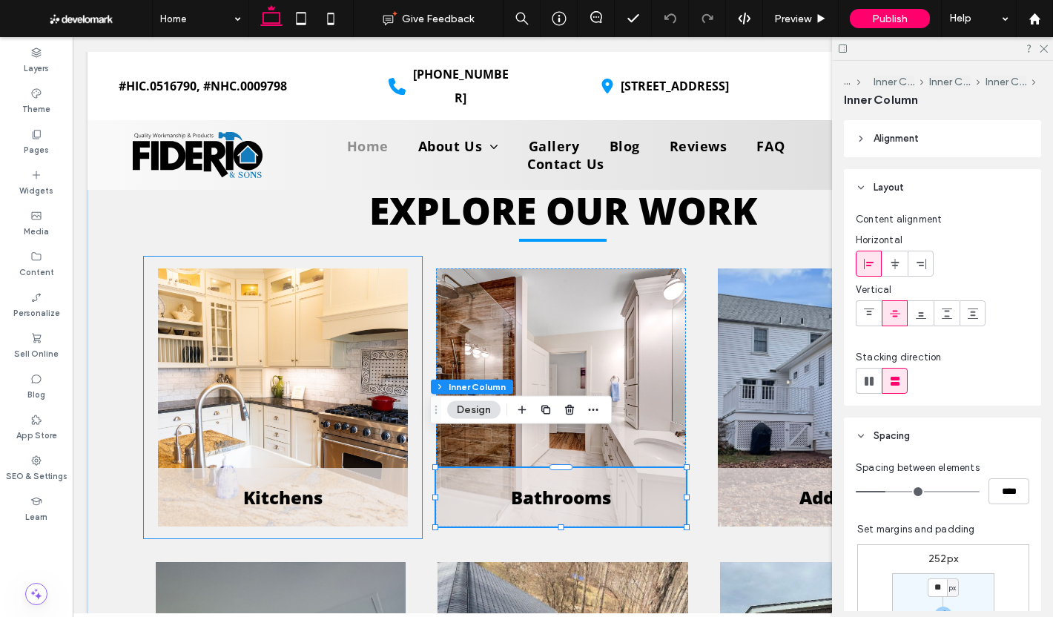
click at [340, 468] on div "Kitchens" at bounding box center [283, 497] width 250 height 59
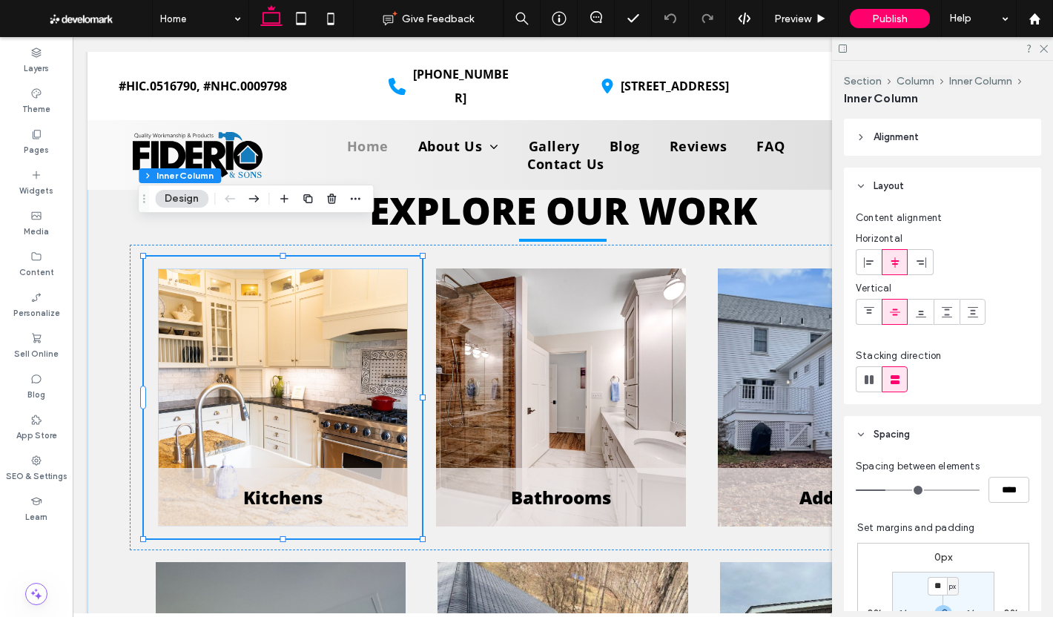
click at [340, 468] on div "Kitchens" at bounding box center [283, 497] width 250 height 59
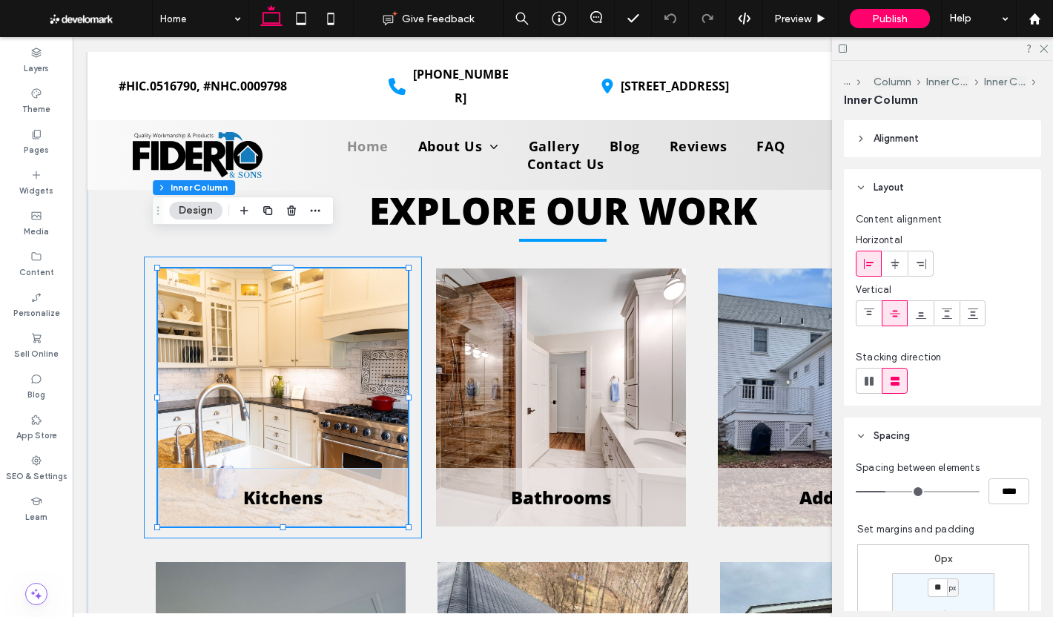
click at [340, 468] on div "Kitchens" at bounding box center [283, 497] width 250 height 59
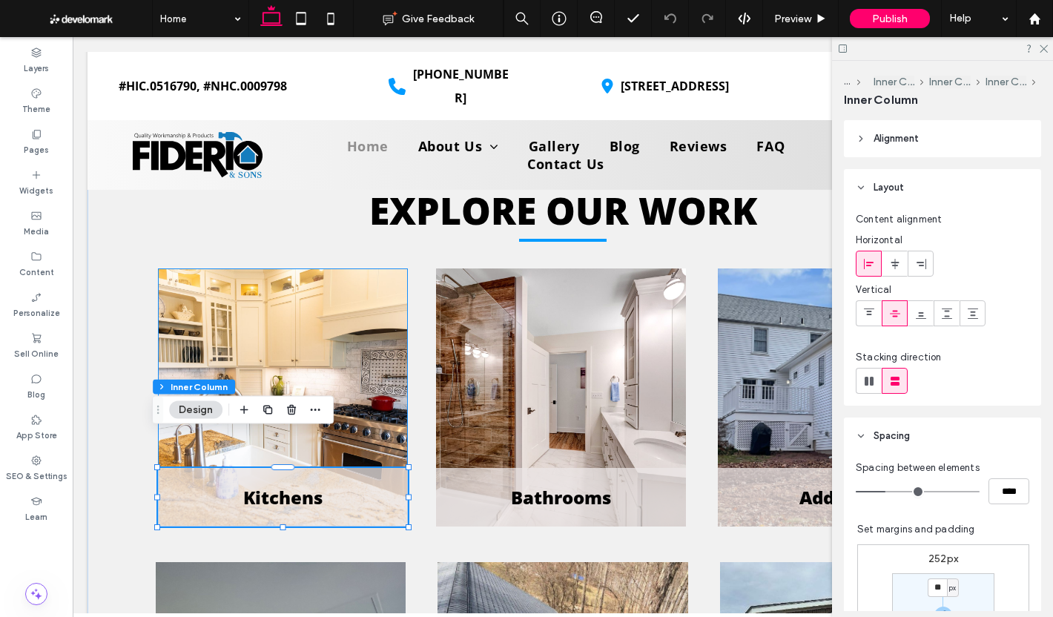
click at [329, 318] on div "Kitchens" at bounding box center [283, 397] width 250 height 258
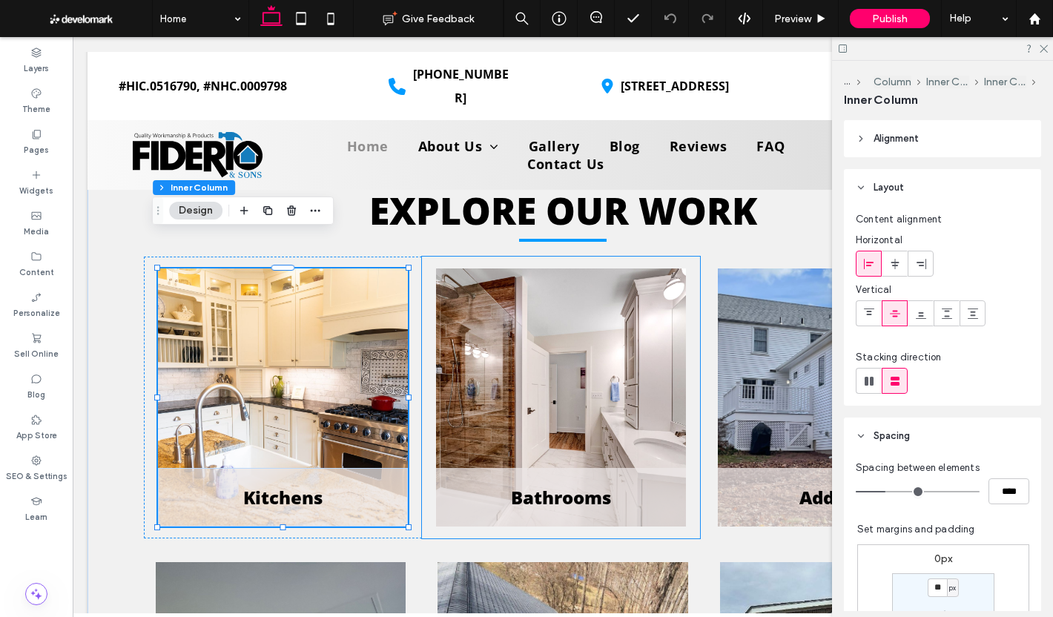
click at [587, 329] on div "Bathrooms" at bounding box center [561, 397] width 250 height 258
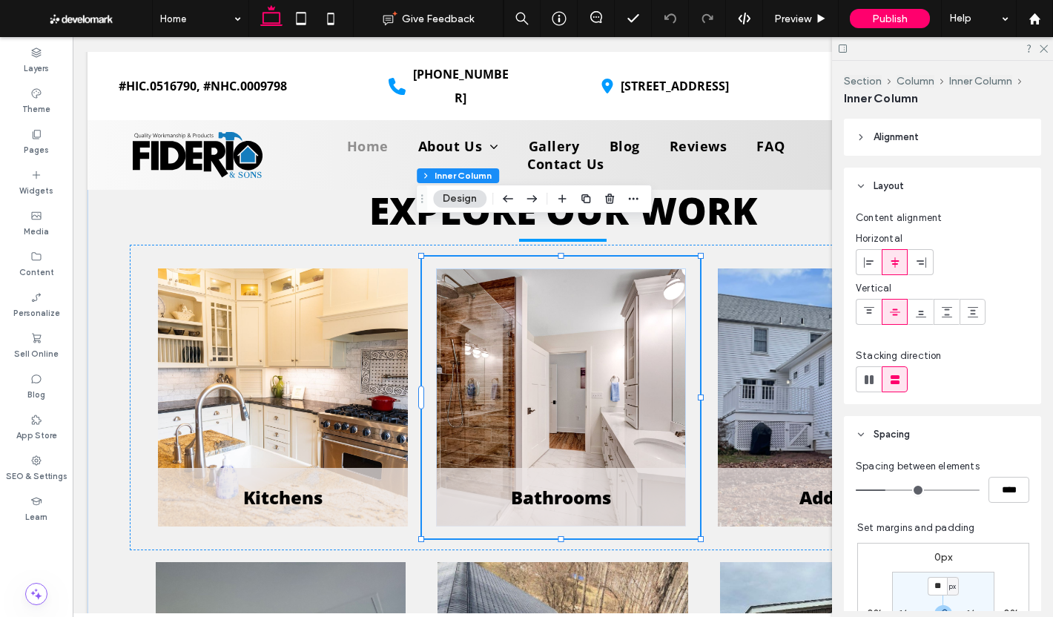
click at [587, 329] on div "Bathrooms" at bounding box center [561, 397] width 250 height 258
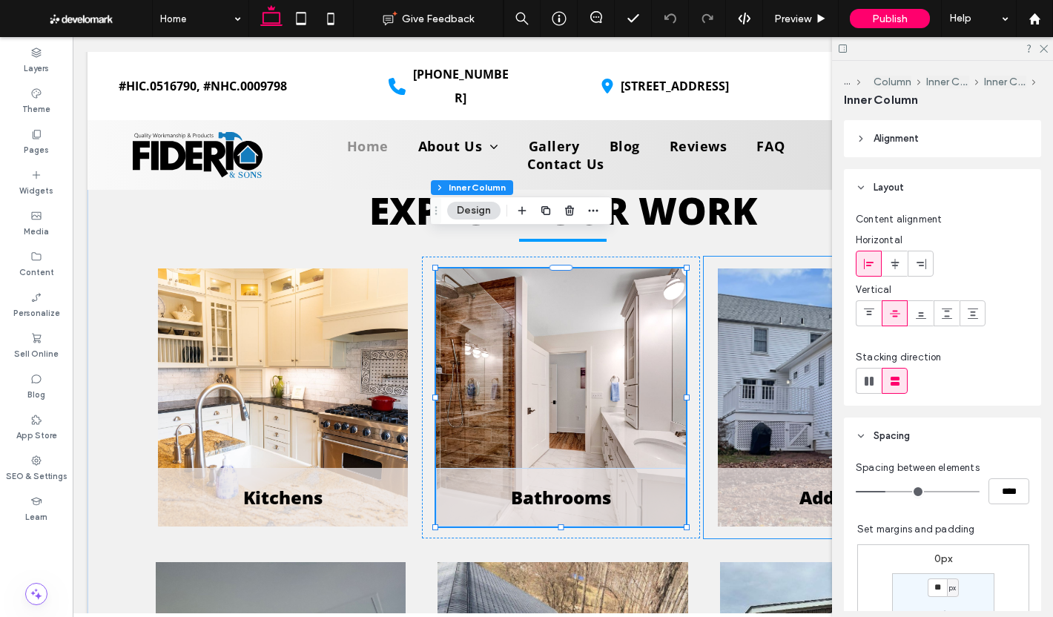
click at [753, 309] on div "Additions" at bounding box center [843, 397] width 250 height 258
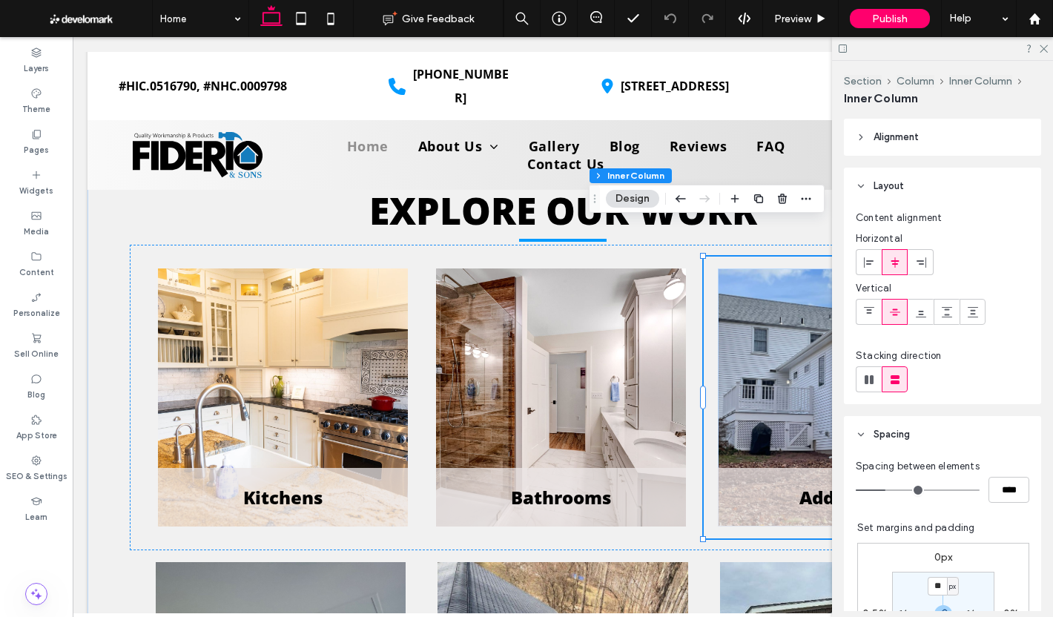
click at [753, 309] on div "Additions" at bounding box center [843, 397] width 250 height 258
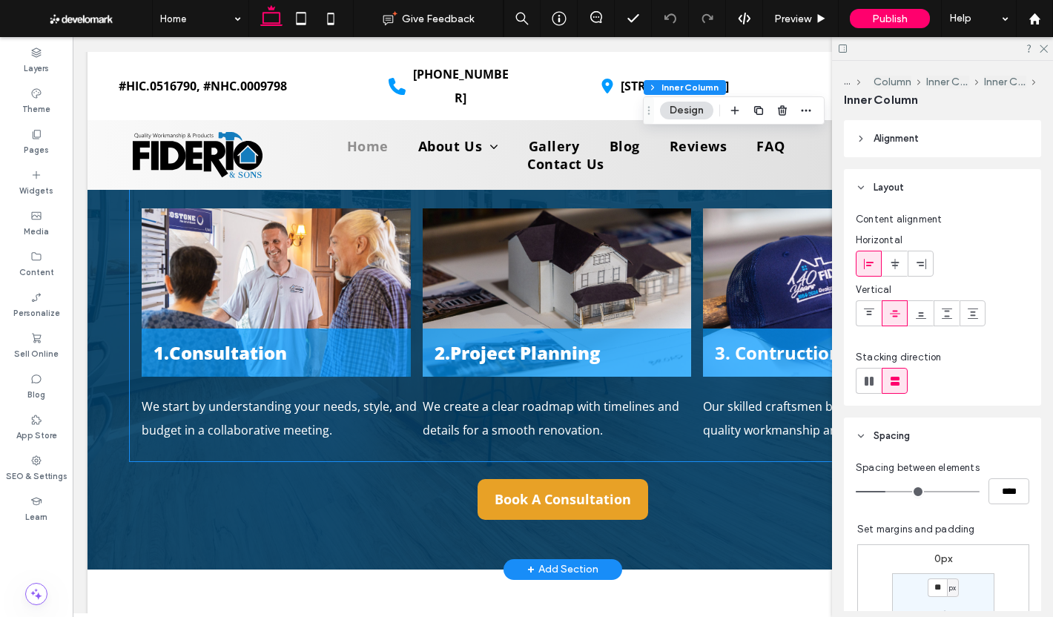
scroll to position [4746, 0]
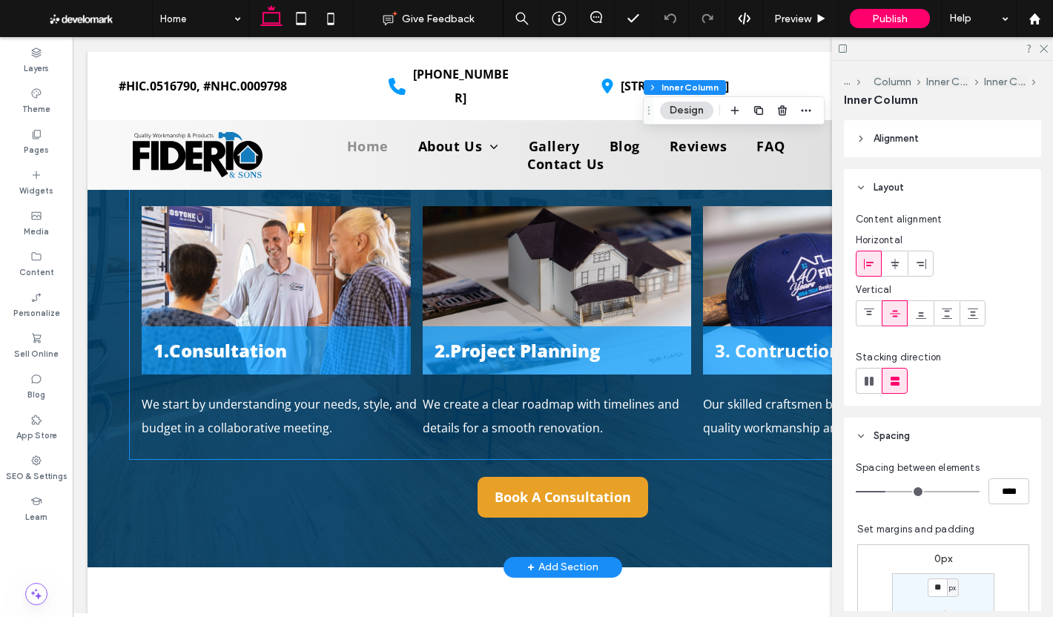
click at [343, 223] on div "1.Consultation" at bounding box center [276, 290] width 269 height 168
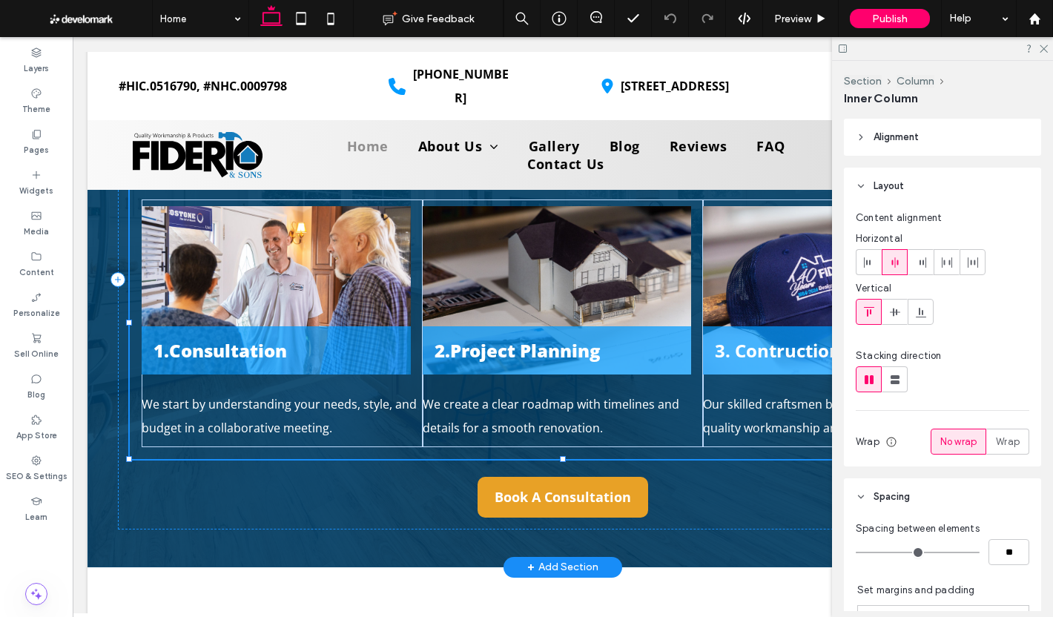
click at [343, 223] on div "1.Consultation" at bounding box center [276, 290] width 269 height 168
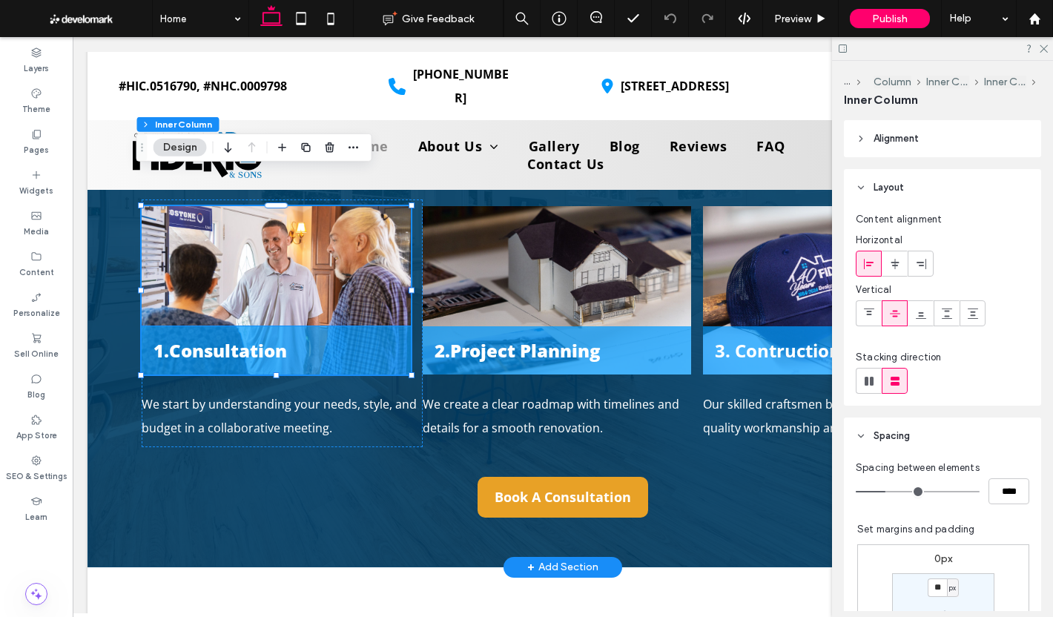
click at [340, 338] on h5 "1.Consultation" at bounding box center [276, 350] width 245 height 24
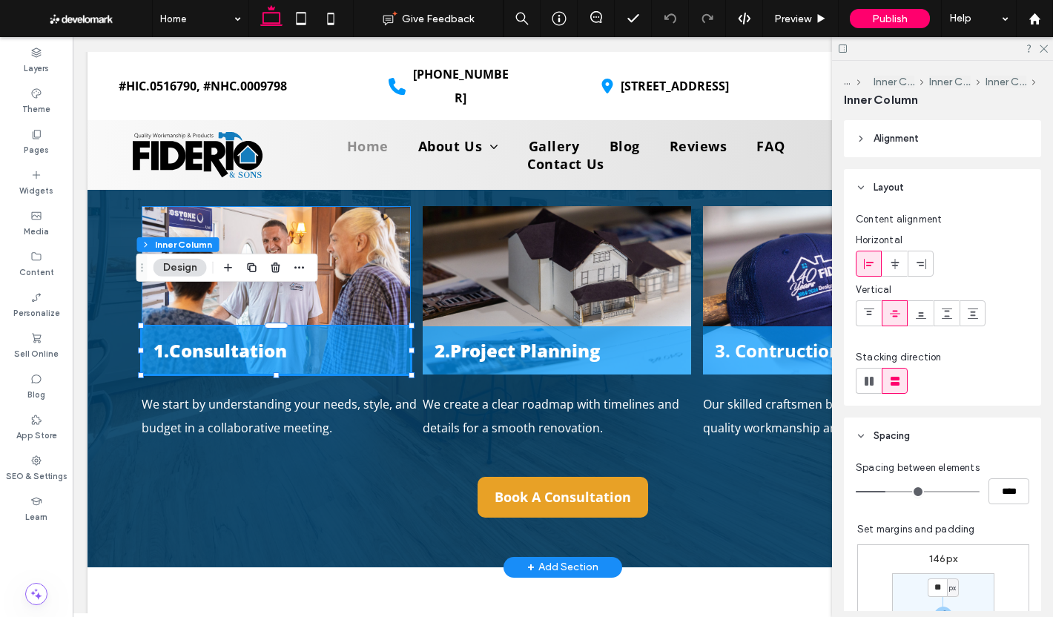
click at [333, 243] on div "1.Consultation" at bounding box center [276, 290] width 269 height 168
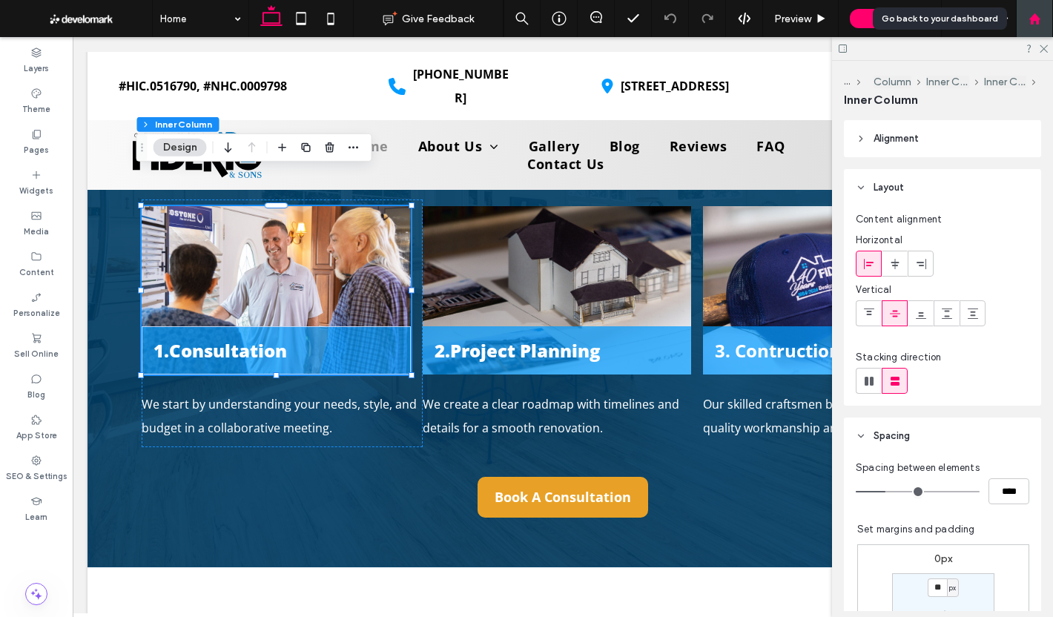
click at [1029, 14] on icon at bounding box center [1035, 19] width 13 height 13
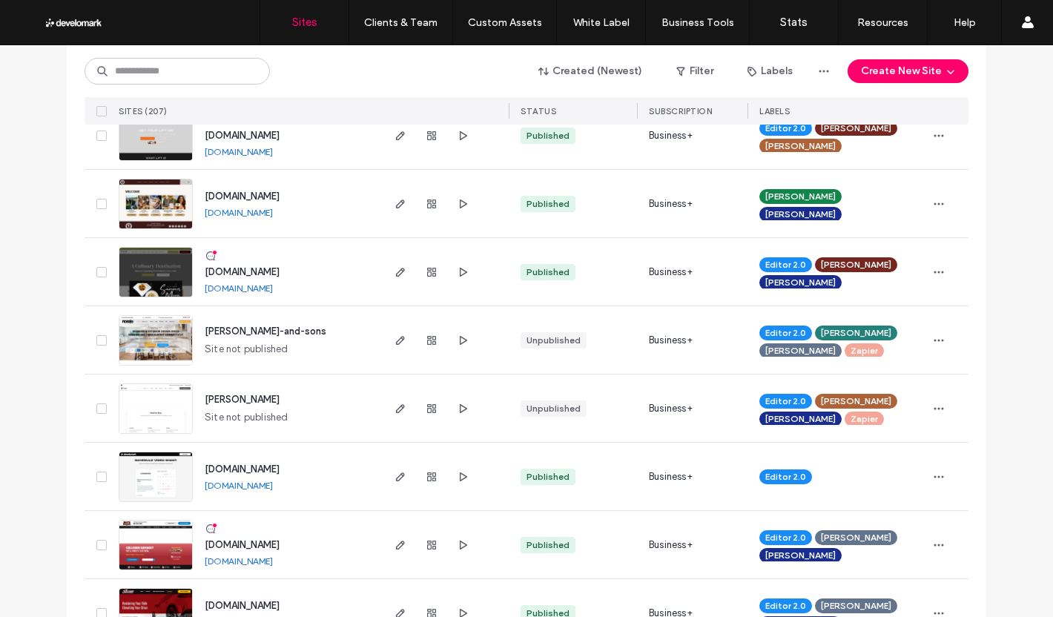
scroll to position [1261, 0]
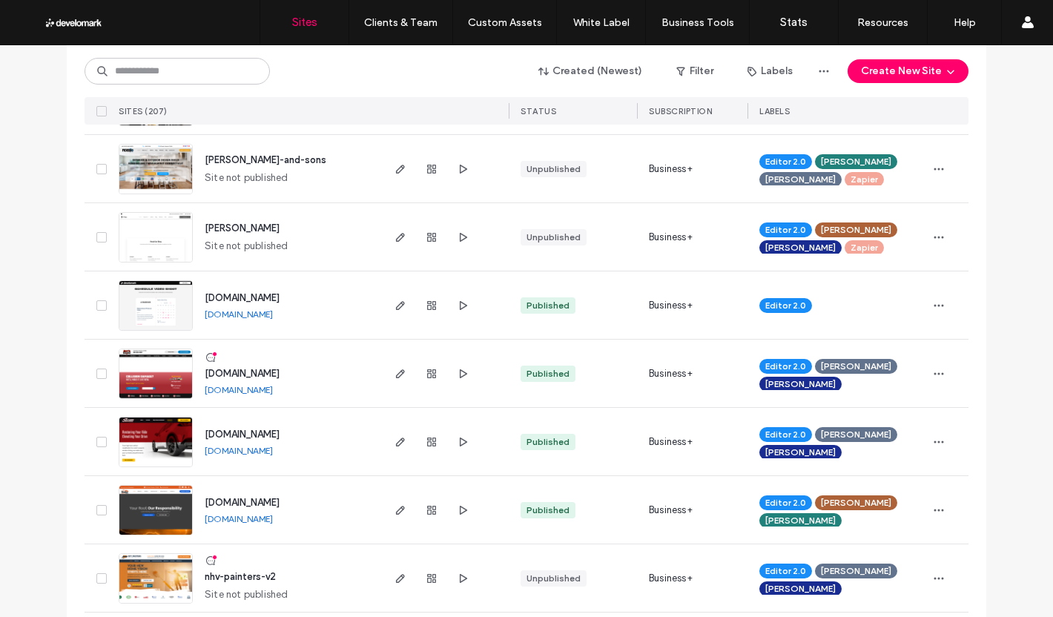
click at [258, 153] on div "john-fiderio-and-sons" at bounding box center [266, 160] width 122 height 15
click at [258, 157] on span "john-fiderio-and-sons" at bounding box center [266, 159] width 122 height 11
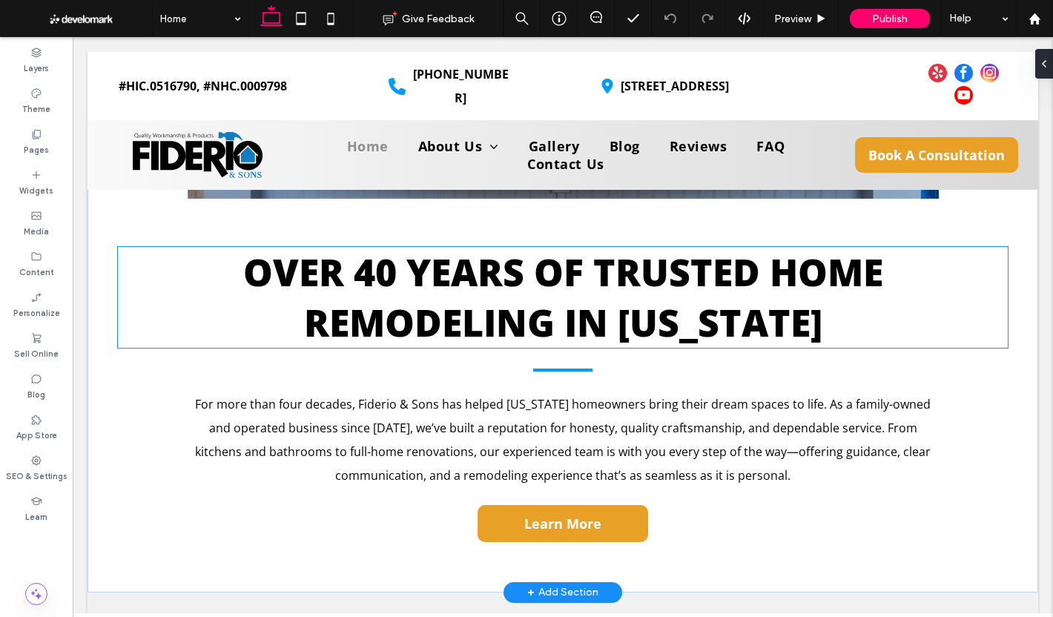
click at [300, 258] on span "OVER 40 YEARS OF TRUSTED HOME REMODELING IN [US_STATE]" at bounding box center [563, 297] width 640 height 101
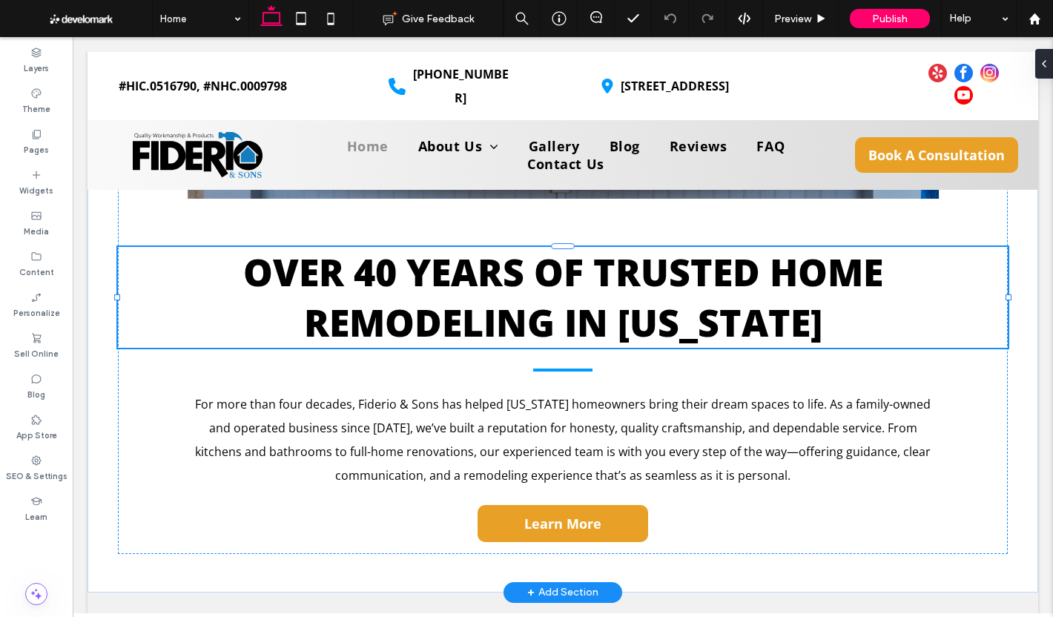
click at [300, 258] on div "OVER 40 YEARS OF TRUSTED HOME REMODELING IN [US_STATE]" at bounding box center [563, 297] width 890 height 101
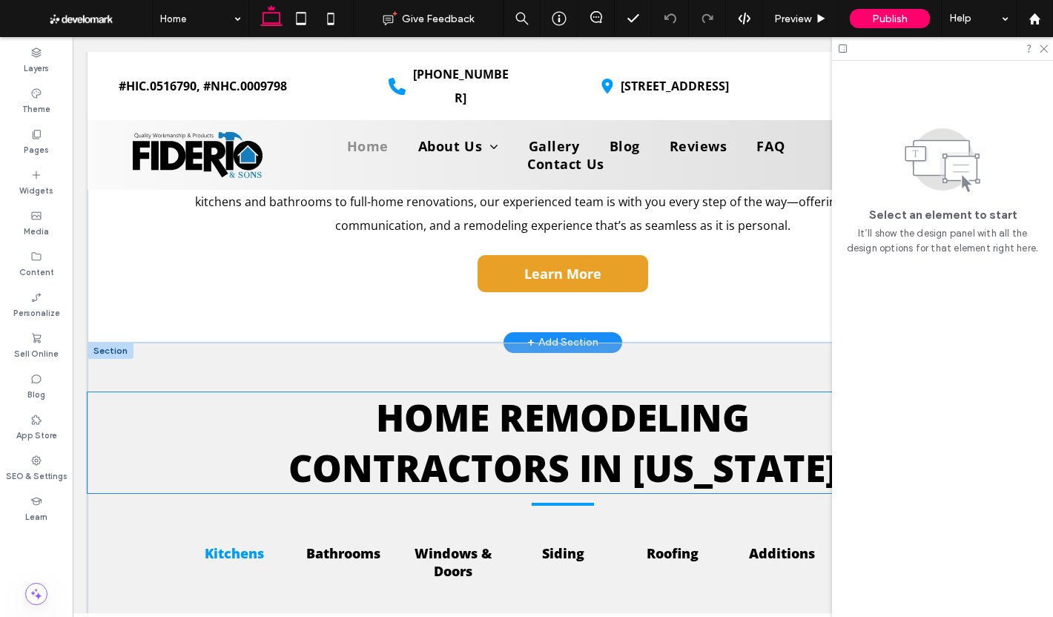
scroll to position [1483, 0]
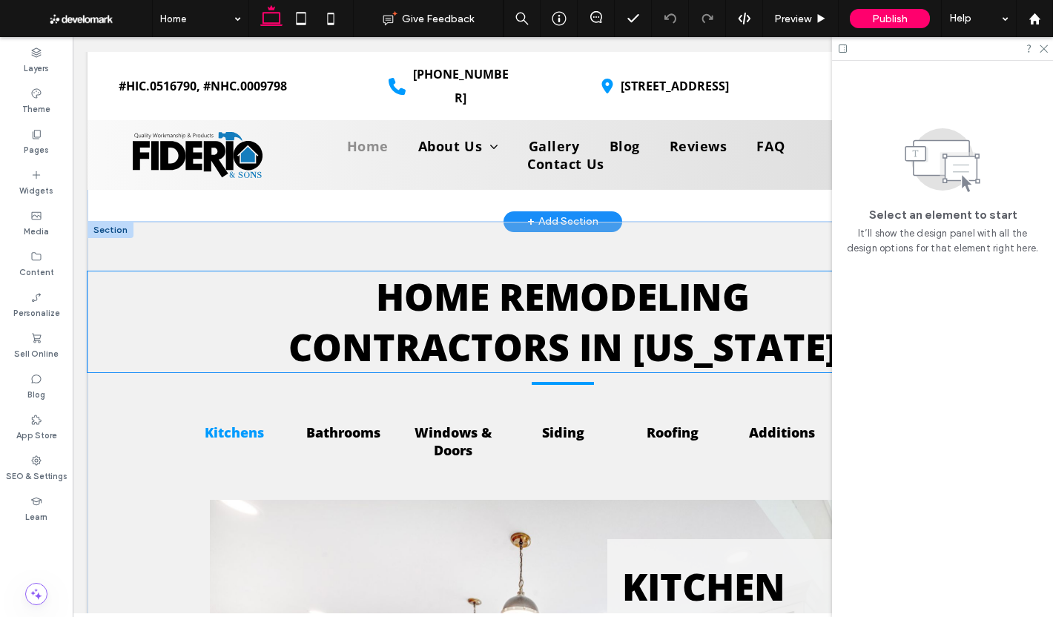
click at [443, 308] on span "HOME REMODELING" at bounding box center [563, 296] width 374 height 50
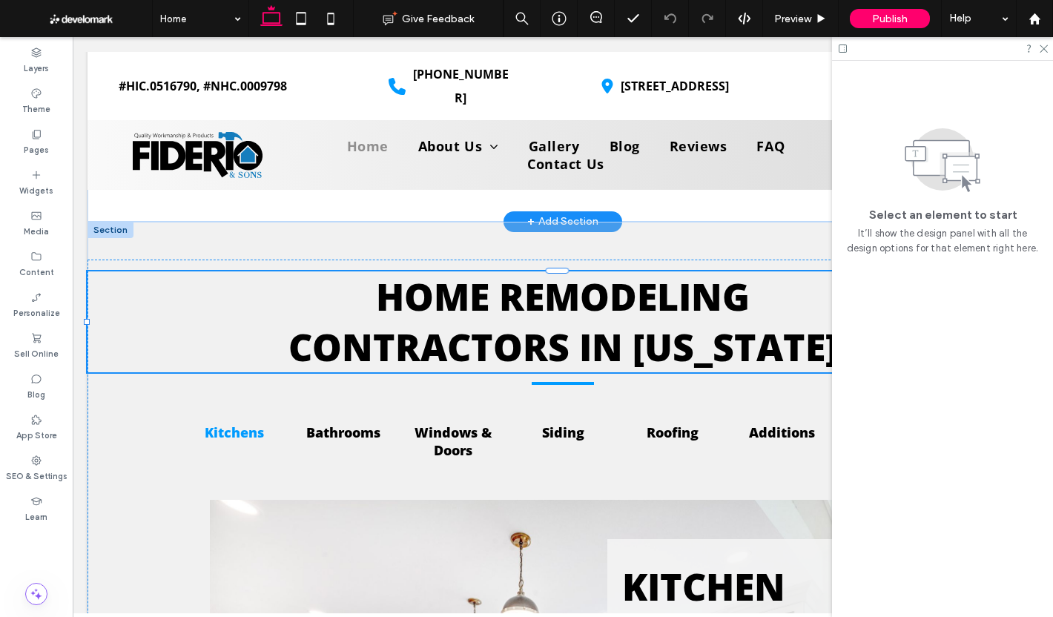
click at [443, 308] on div "HOME REMODELING CONTRACTORS IN [US_STATE]" at bounding box center [563, 321] width 951 height 101
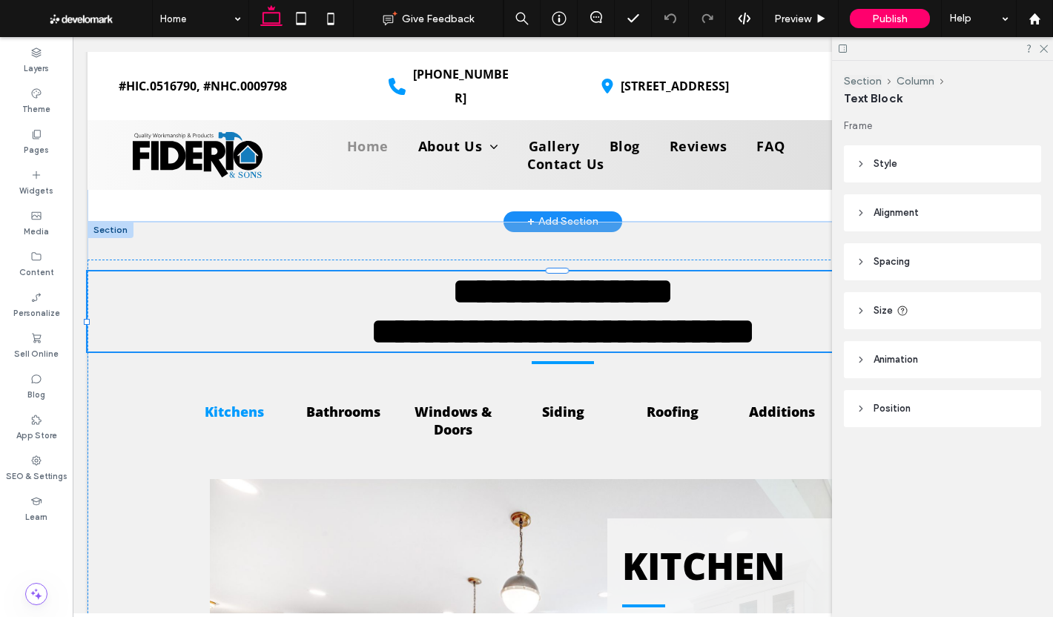
type input "*********"
type input "**"
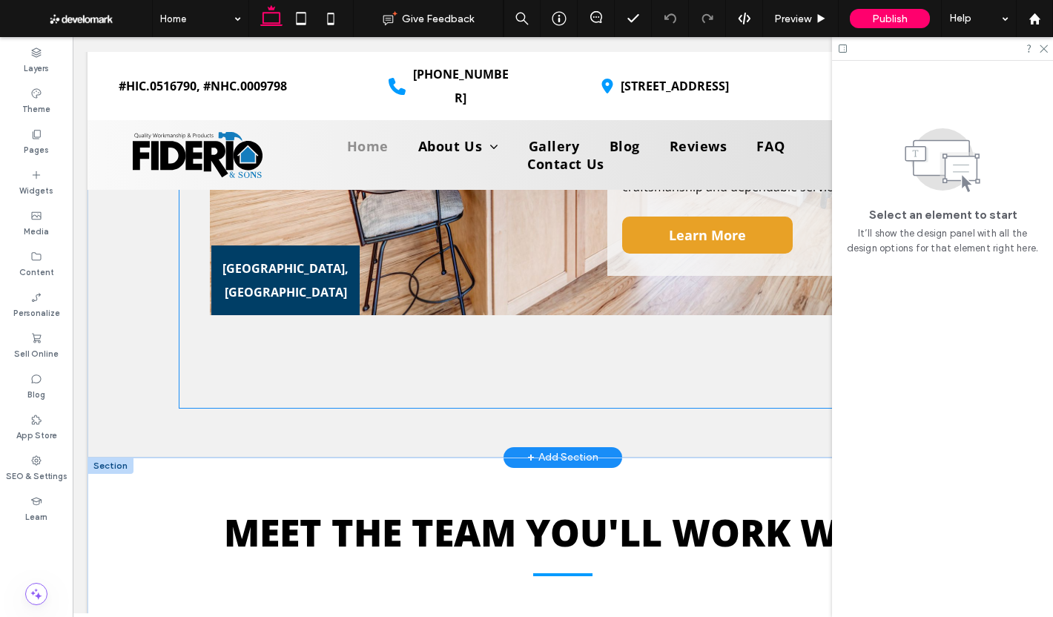
scroll to position [2299, 0]
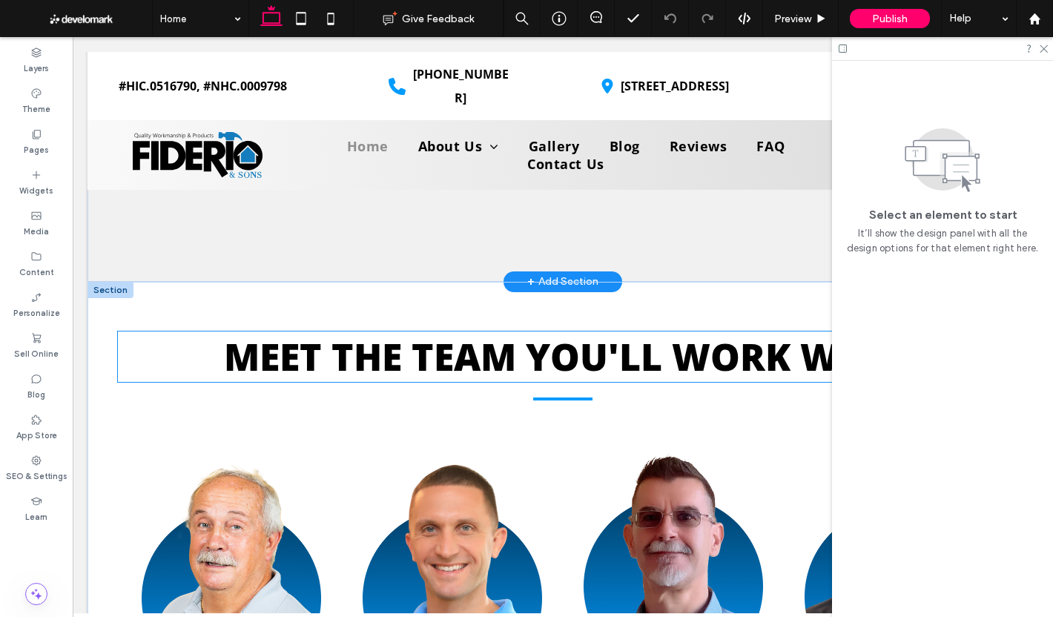
click at [418, 331] on span "MEET THE TEAM YOU'LL WORK WITH" at bounding box center [563, 356] width 678 height 50
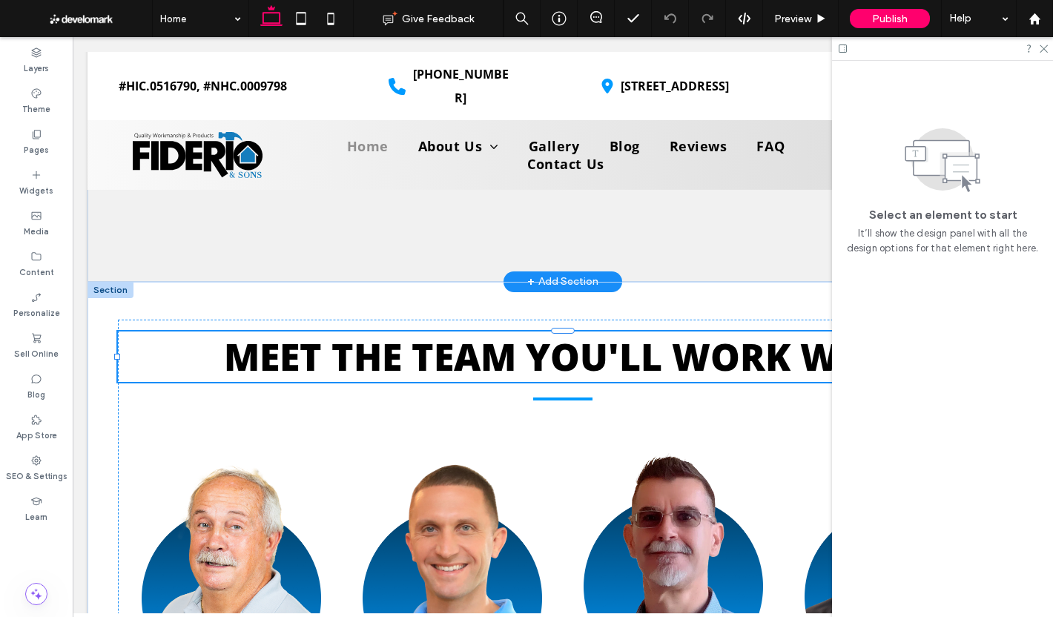
click at [418, 331] on div "MEET THE TEAM YOU'LL WORK WITH" at bounding box center [563, 356] width 890 height 50
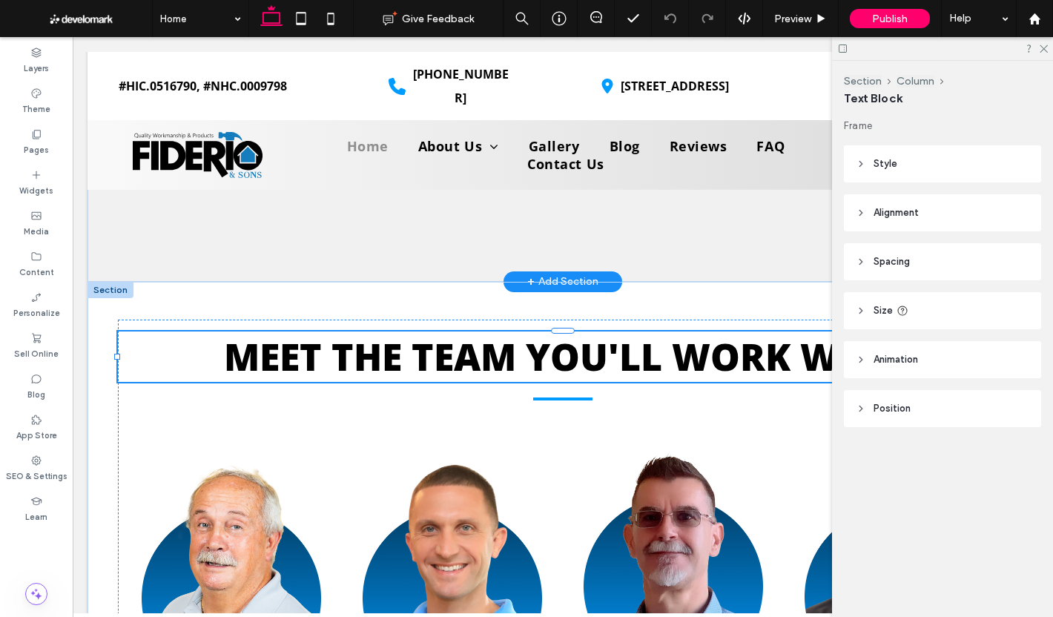
type input "*********"
type input "**"
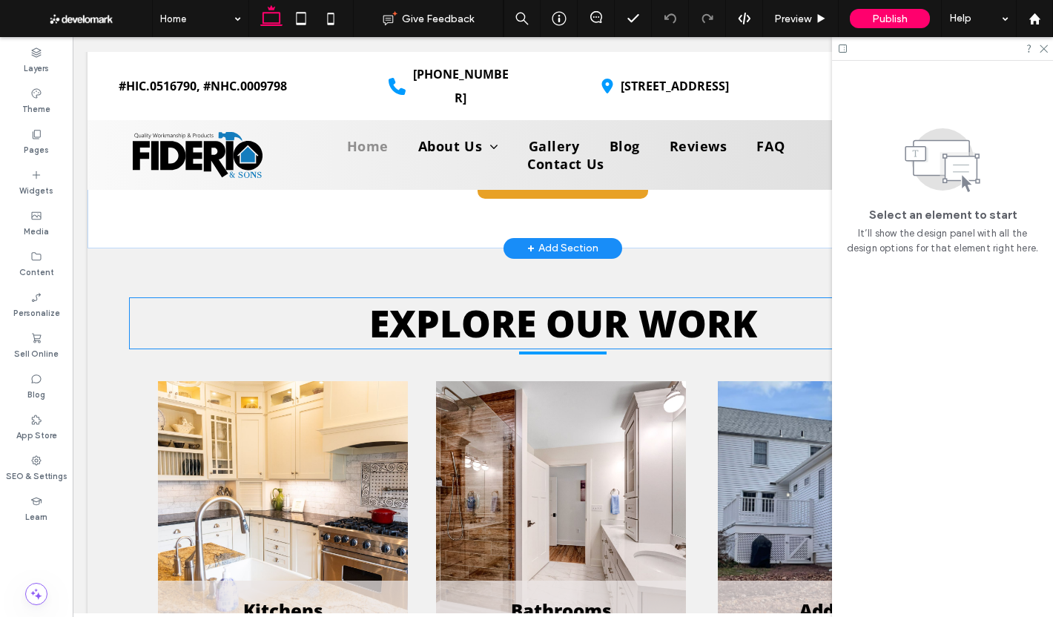
scroll to position [3782, 0]
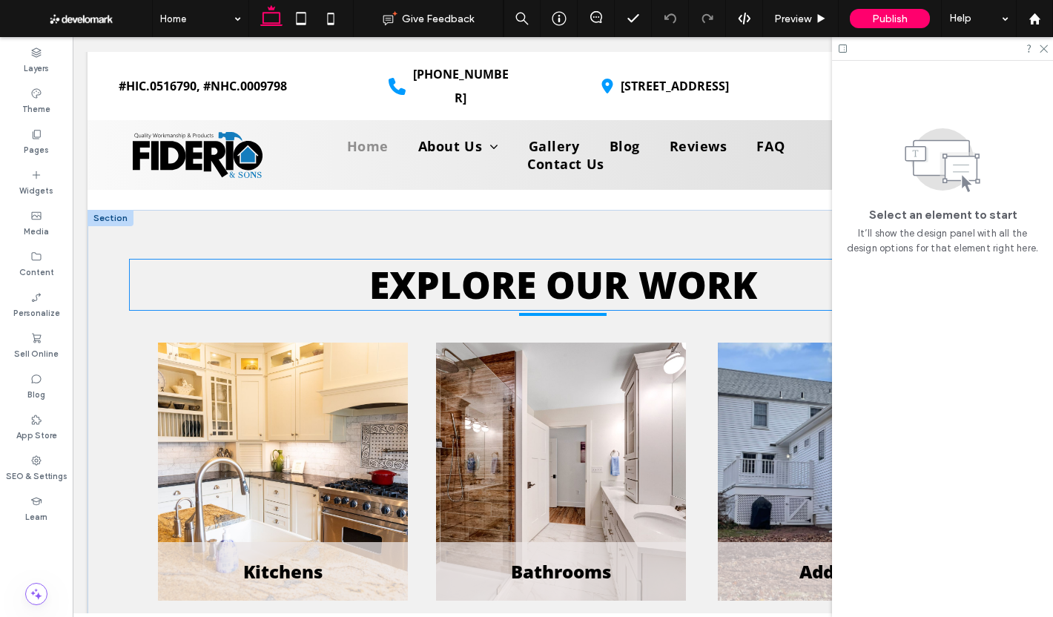
click at [447, 260] on span "EXPLORE OUR WORK" at bounding box center [563, 285] width 388 height 50
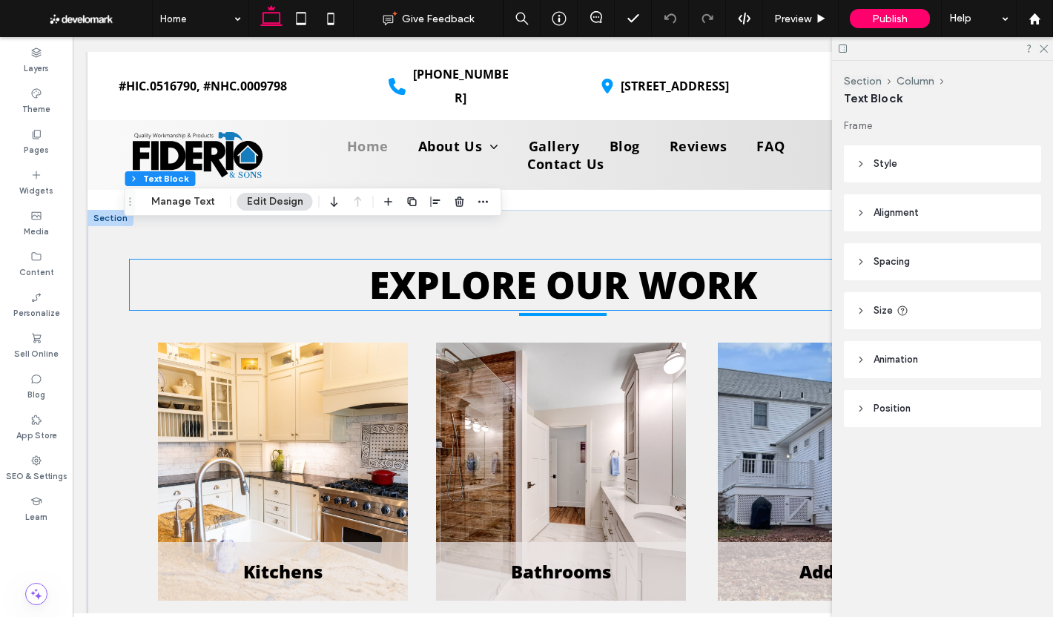
click at [447, 260] on span "EXPLORE OUR WORK" at bounding box center [563, 285] width 388 height 50
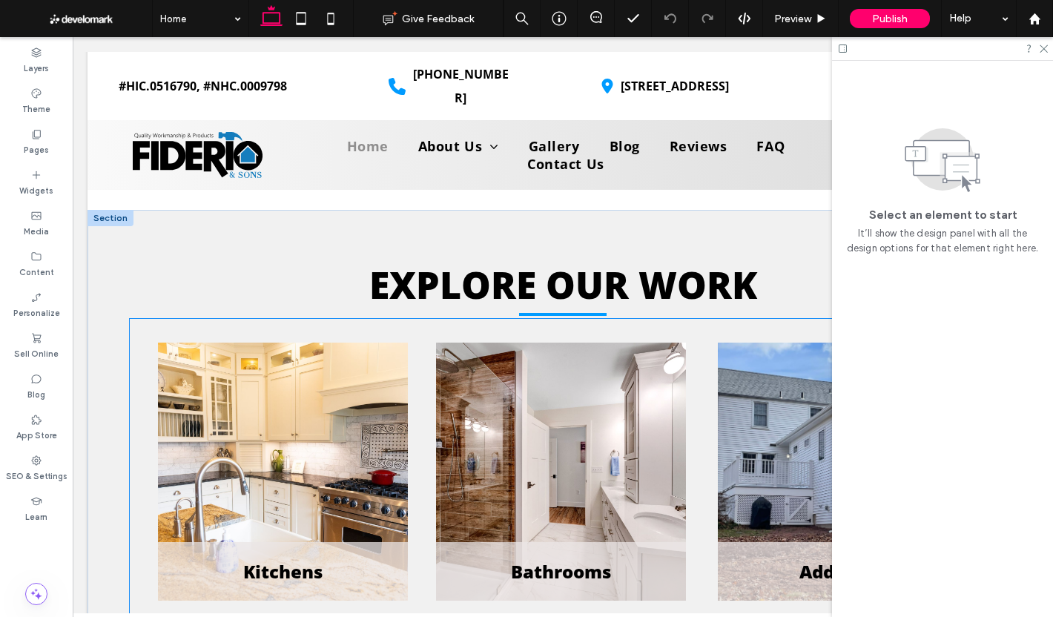
click at [350, 404] on div "Kitchens" at bounding box center [283, 472] width 250 height 258
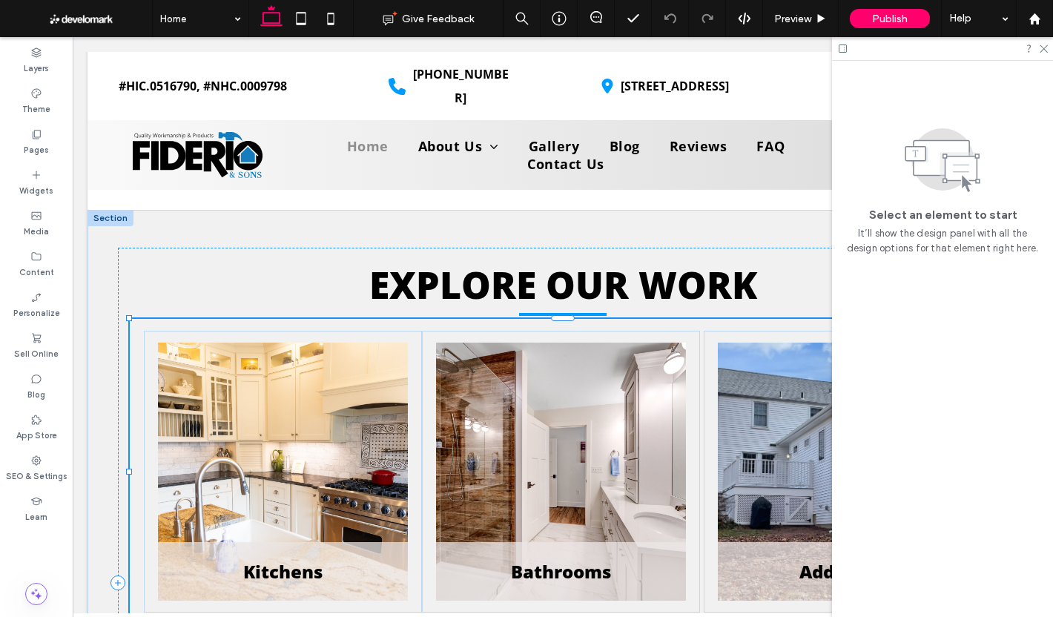
click at [350, 404] on div "Kitchens" at bounding box center [283, 472] width 250 height 258
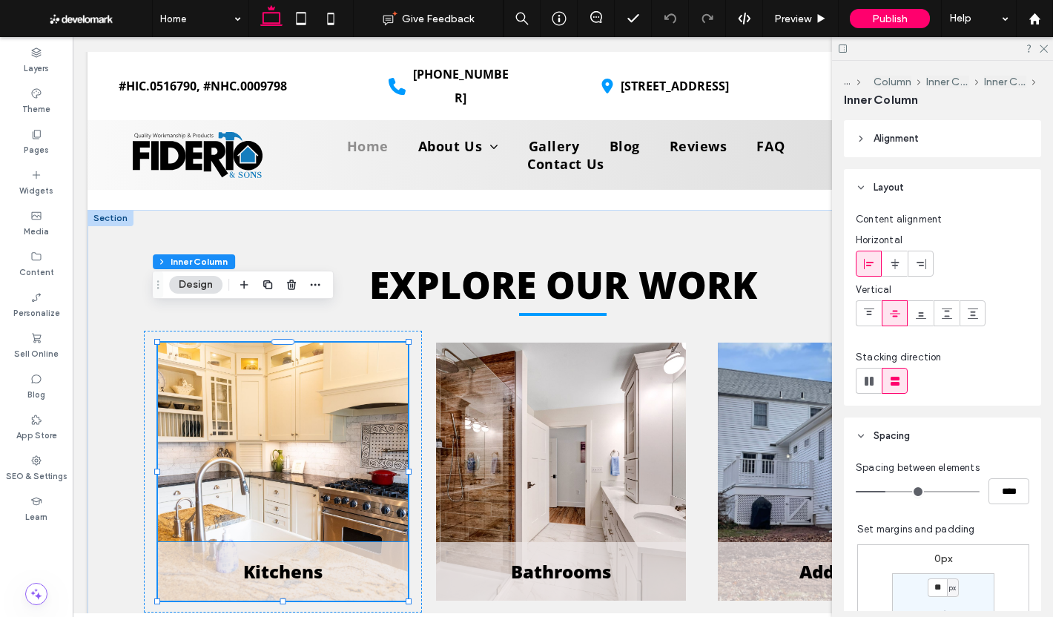
click at [369, 559] on h5 "Kitchens" at bounding box center [283, 571] width 226 height 24
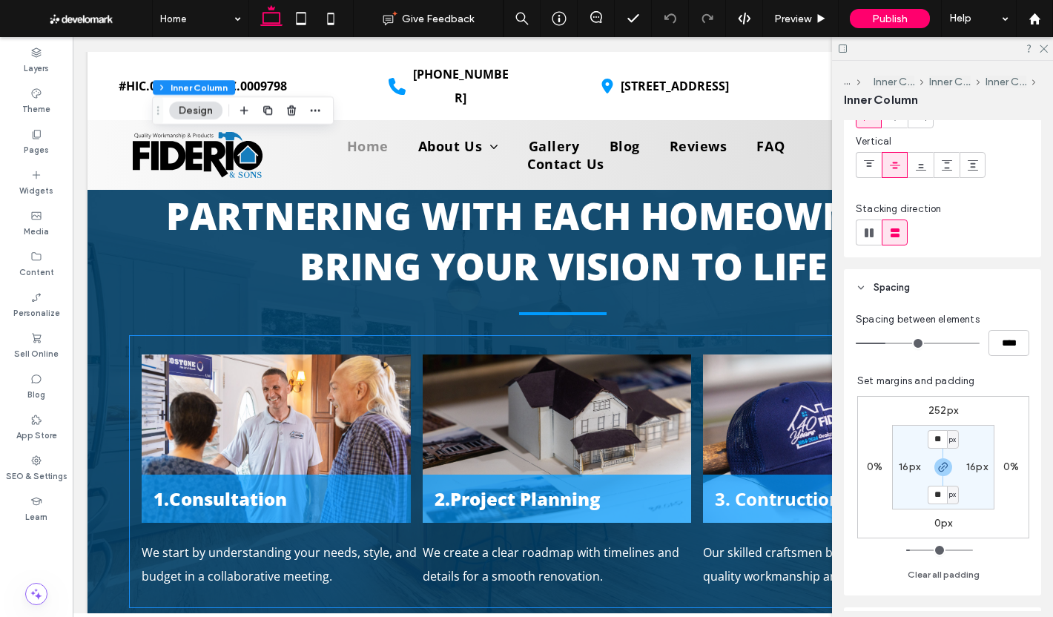
scroll to position [4894, 0]
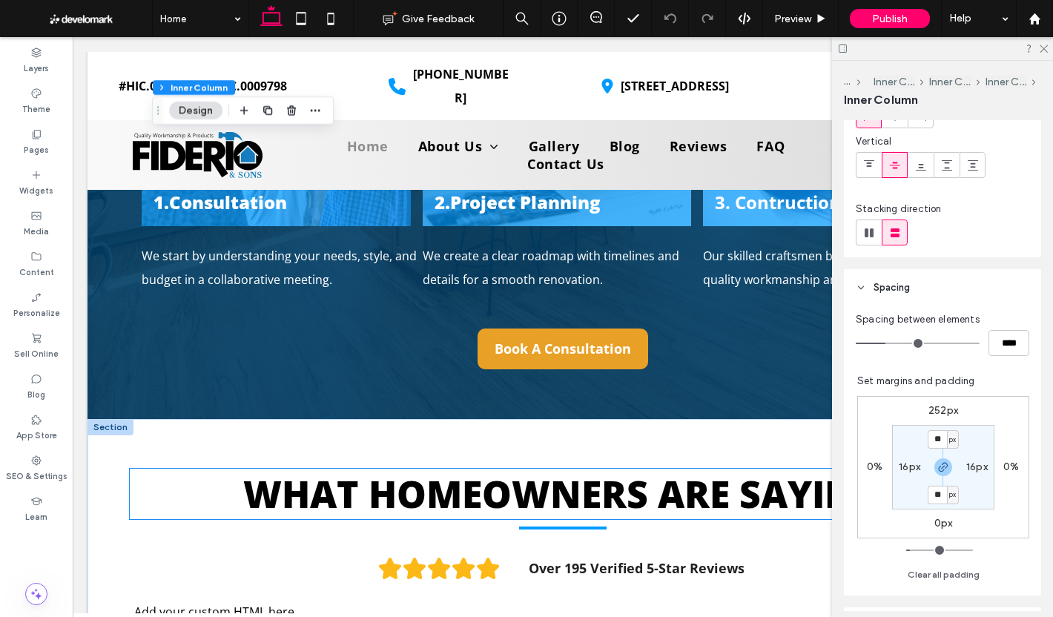
click at [449, 475] on span "WHAT HOMEOWNERS ARE SAYING" at bounding box center [563, 494] width 640 height 50
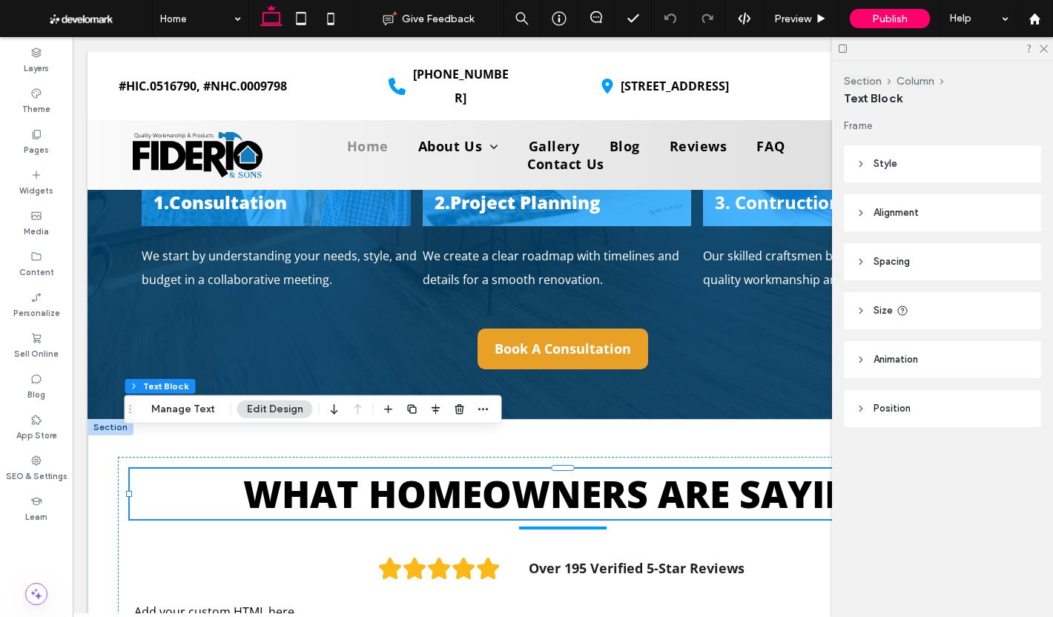
click at [449, 475] on span "WHAT HOMEOWNERS ARE SAYING" at bounding box center [563, 494] width 640 height 50
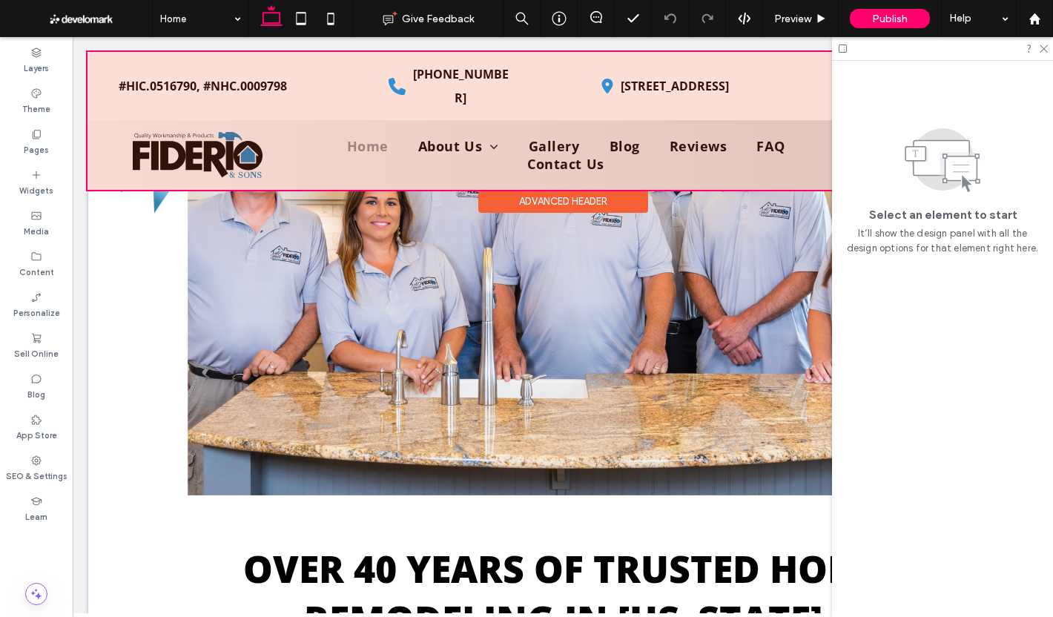
scroll to position [445, 0]
